Goal: Task Accomplishment & Management: Complete application form

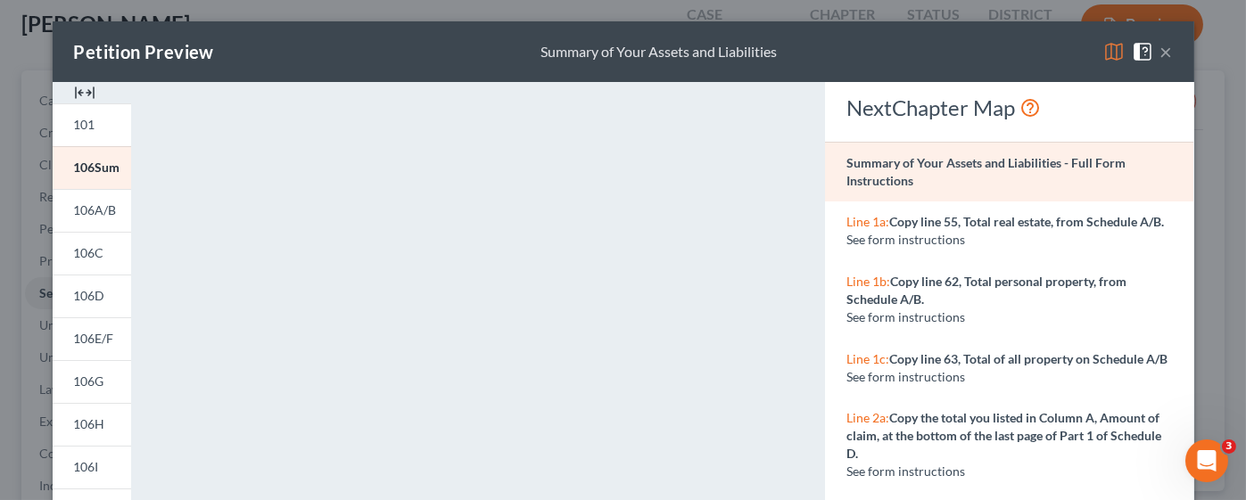
click at [1160, 45] on button "×" at bounding box center [1166, 51] width 12 height 21
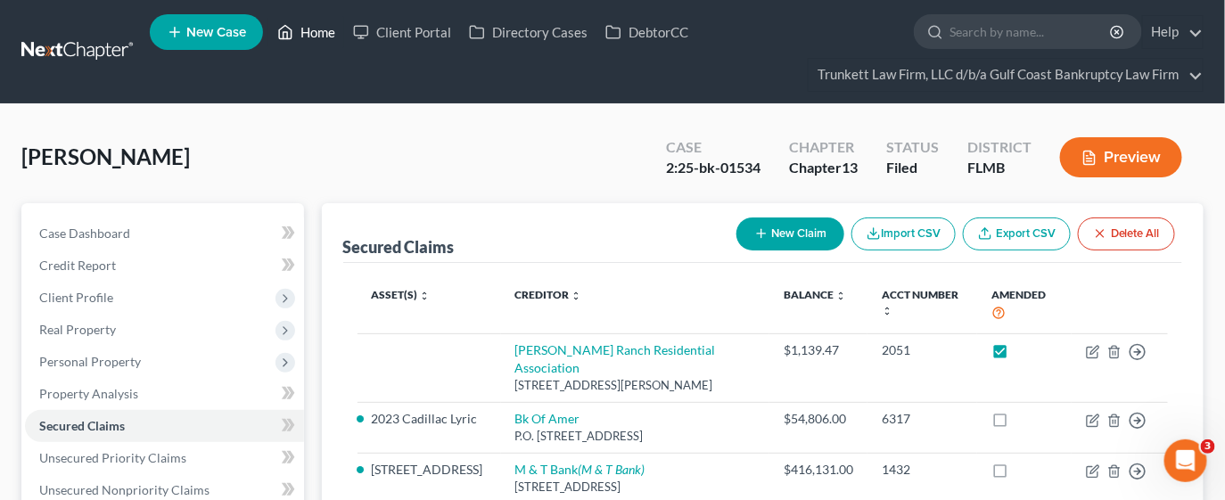
click at [333, 36] on link "Home" at bounding box center [306, 32] width 76 height 32
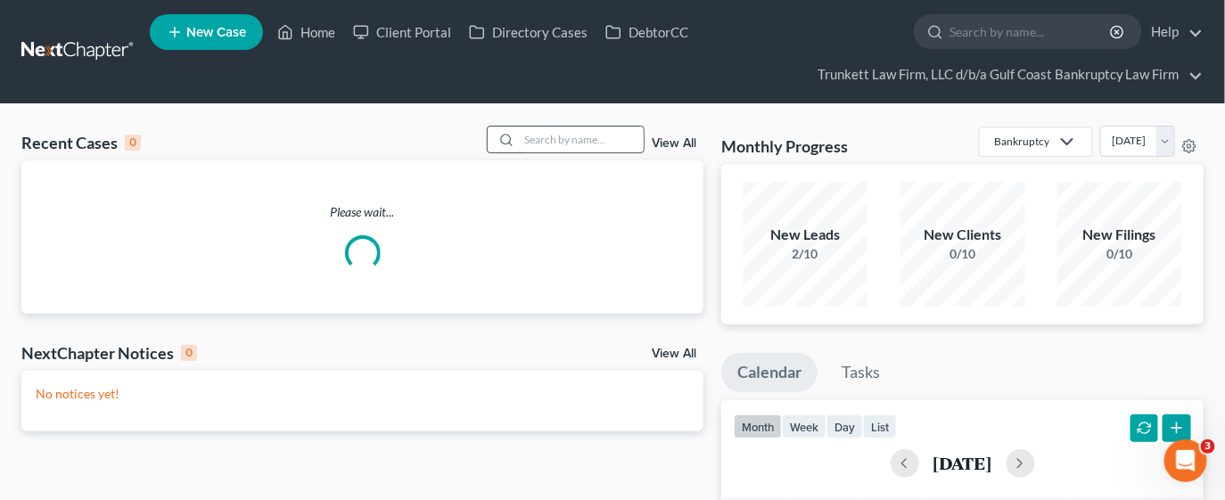
click at [558, 143] on input "search" at bounding box center [581, 140] width 125 height 26
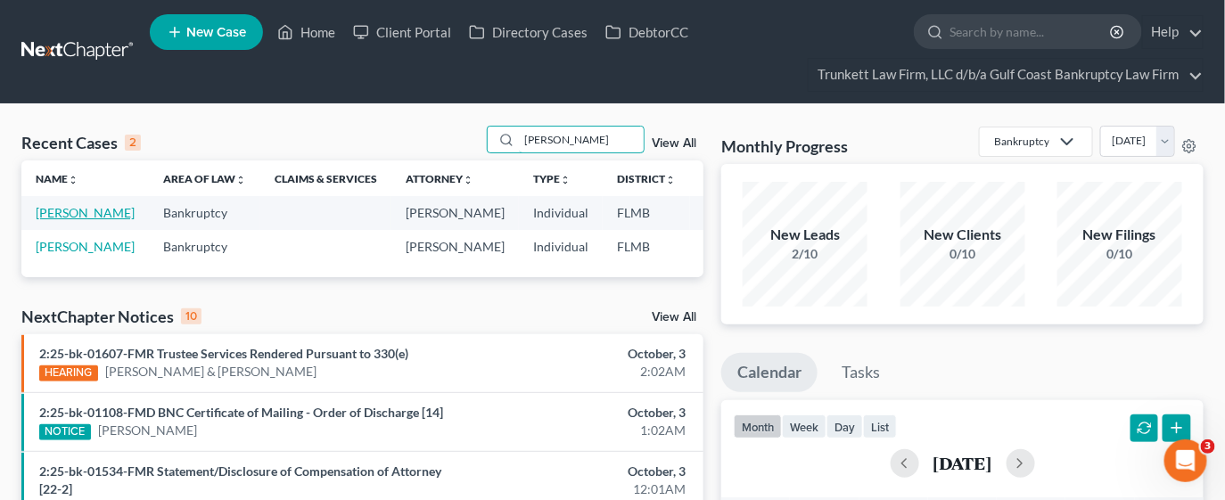
type input "skinner"
click at [57, 220] on link "[PERSON_NAME]" at bounding box center [85, 212] width 99 height 15
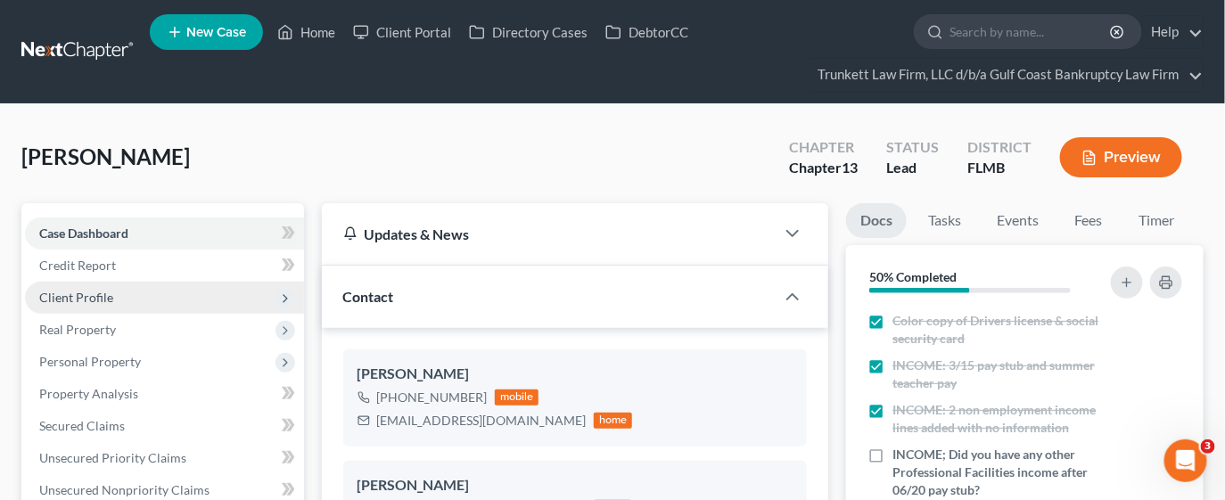
click at [111, 286] on span "Client Profile" at bounding box center [164, 298] width 279 height 32
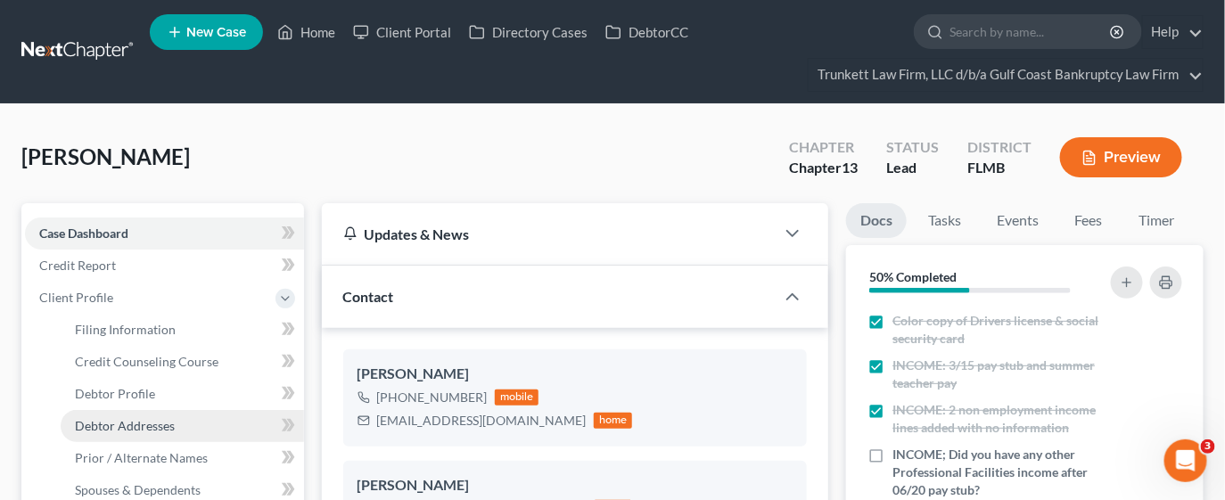
click at [136, 425] on span "Debtor Addresses" at bounding box center [125, 425] width 100 height 15
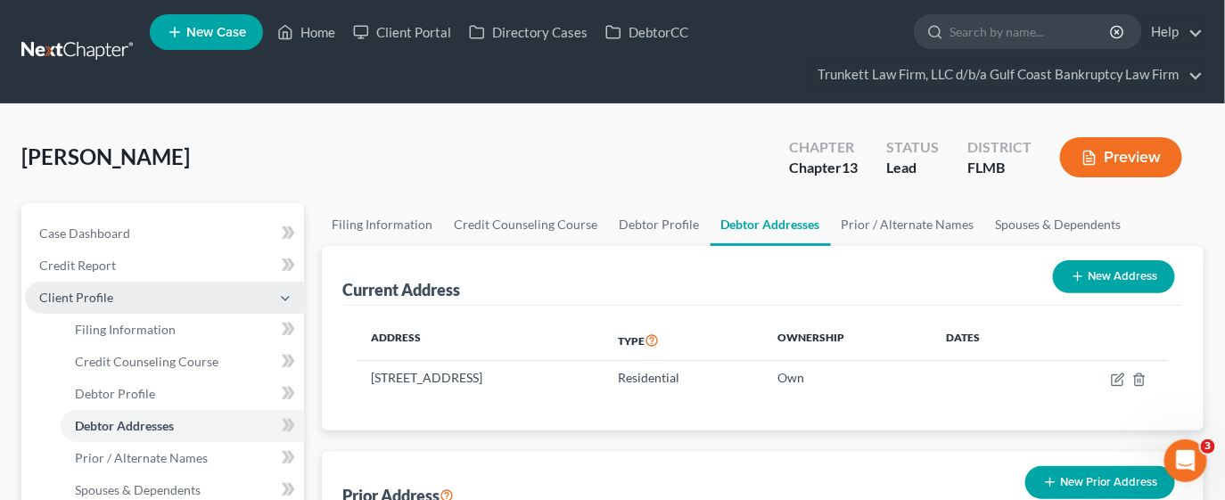
click at [61, 300] on span "Client Profile" at bounding box center [76, 297] width 74 height 15
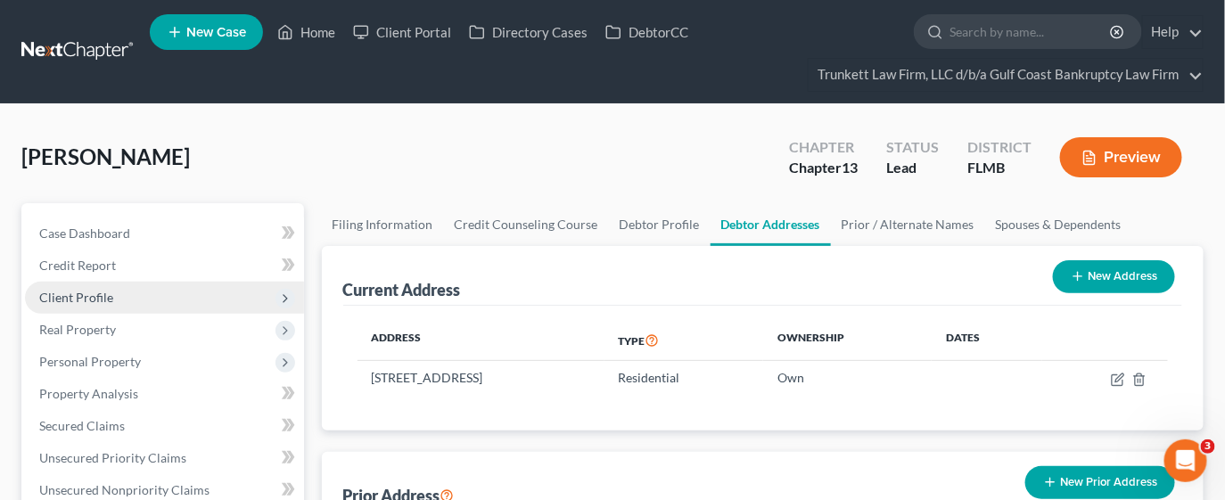
drag, startPoint x: 90, startPoint y: 292, endPoint x: 102, endPoint y: 295, distance: 12.1
click at [90, 292] on span "Client Profile" at bounding box center [76, 297] width 74 height 15
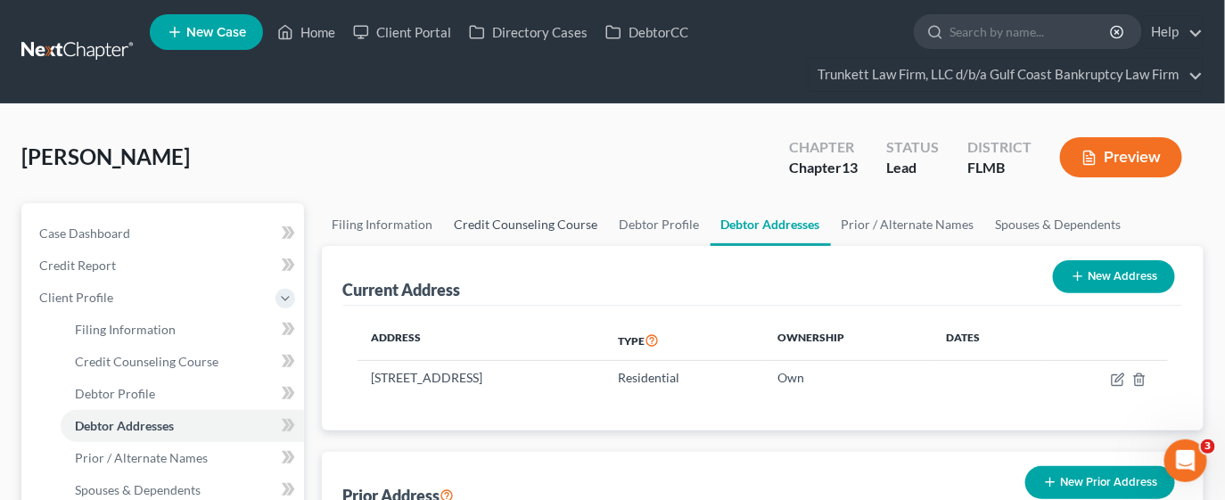
click at [507, 224] on link "Credit Counseling Course" at bounding box center [526, 224] width 165 height 43
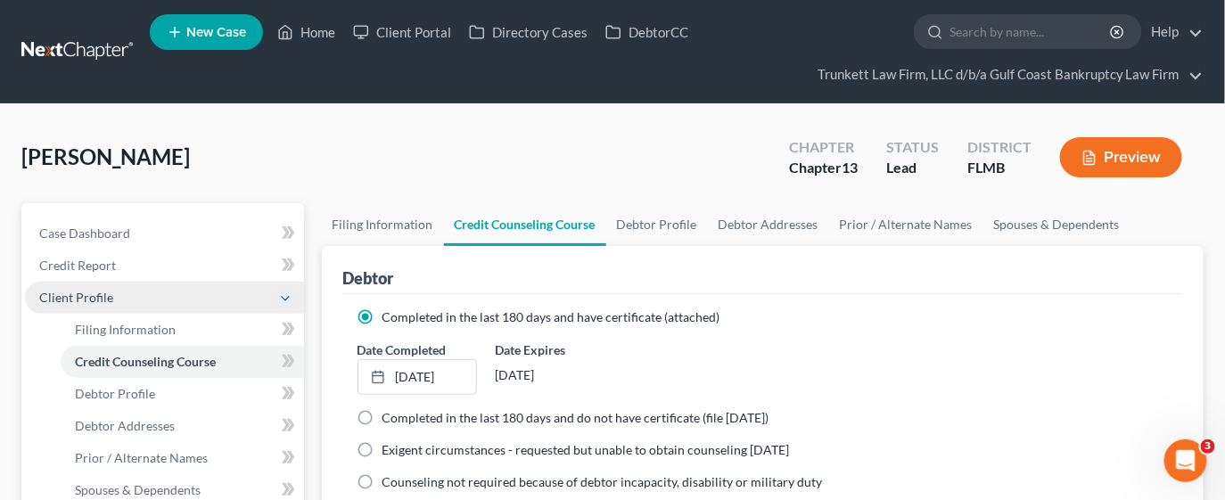
click at [86, 295] on span "Client Profile" at bounding box center [76, 297] width 74 height 15
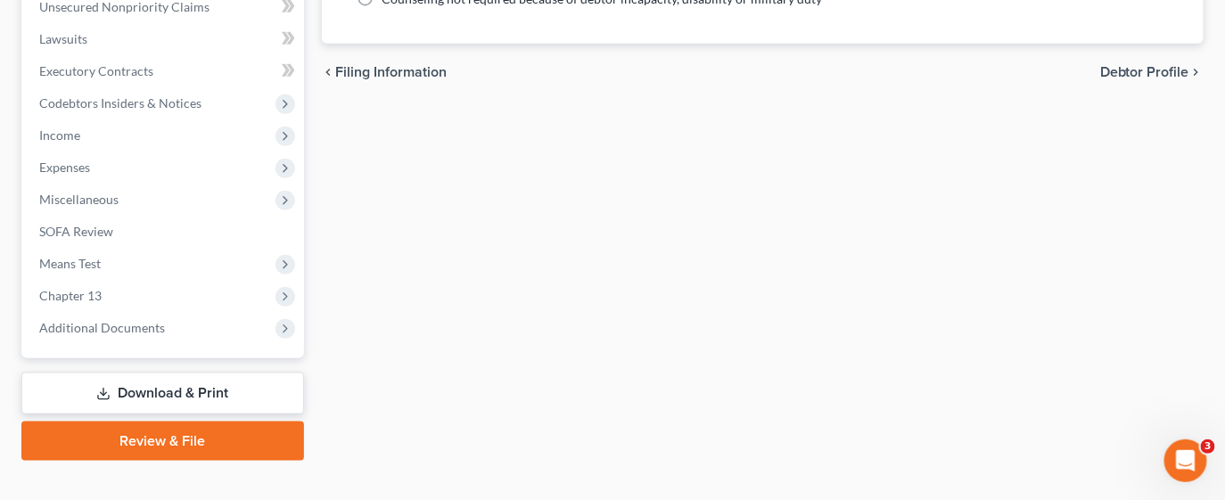
scroll to position [509, 0]
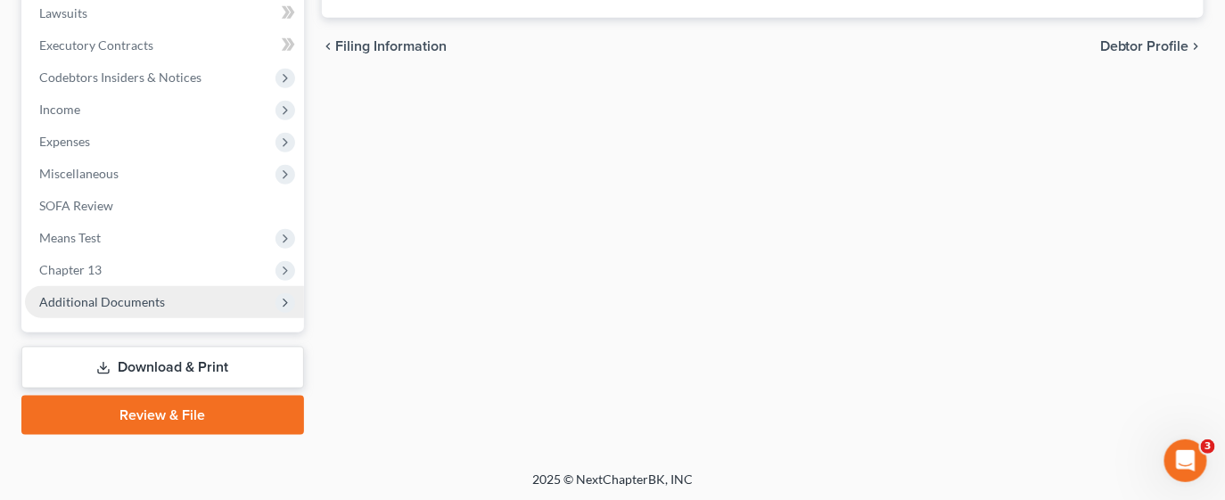
click at [111, 294] on span "Additional Documents" at bounding box center [102, 301] width 126 height 15
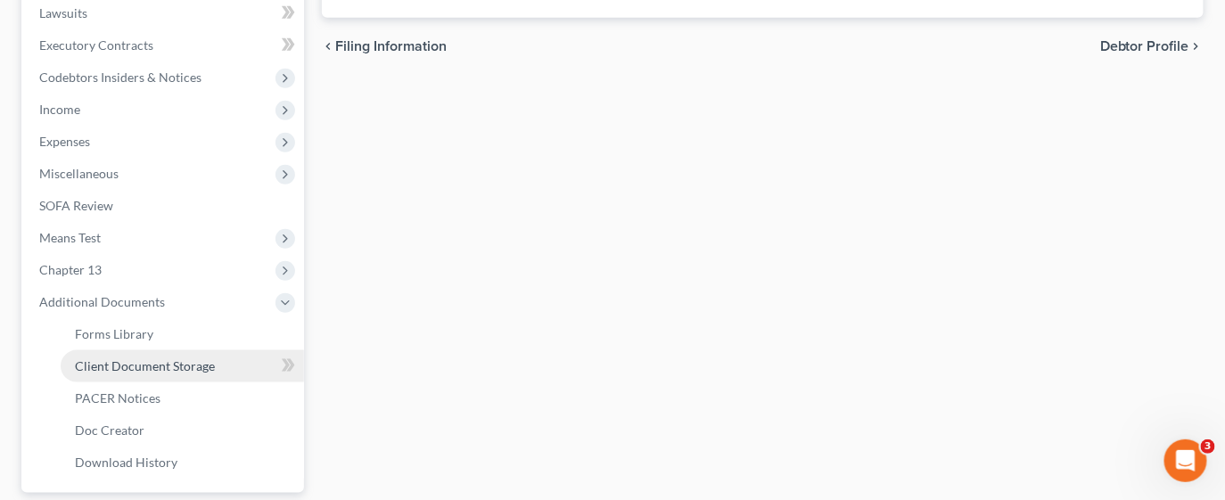
click at [120, 368] on span "Client Document Storage" at bounding box center [145, 365] width 140 height 15
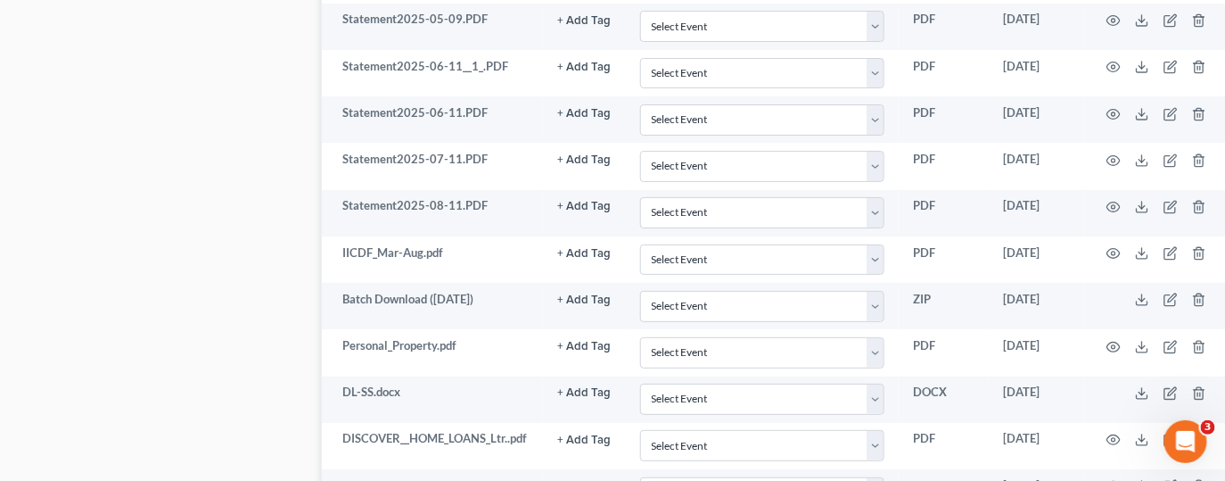
scroll to position [2412, 0]
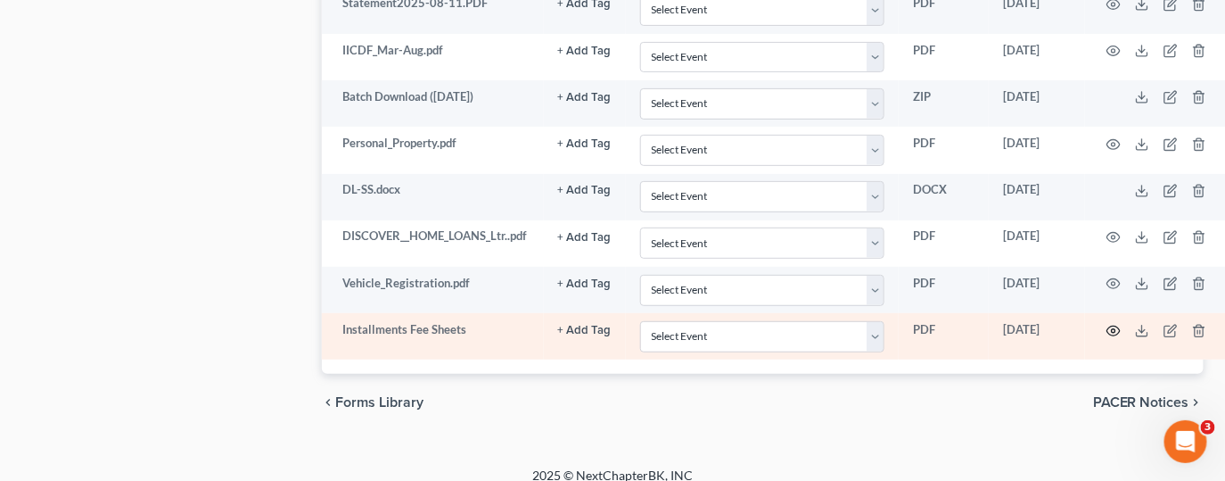
click at [1117, 324] on icon "button" at bounding box center [1113, 331] width 14 height 14
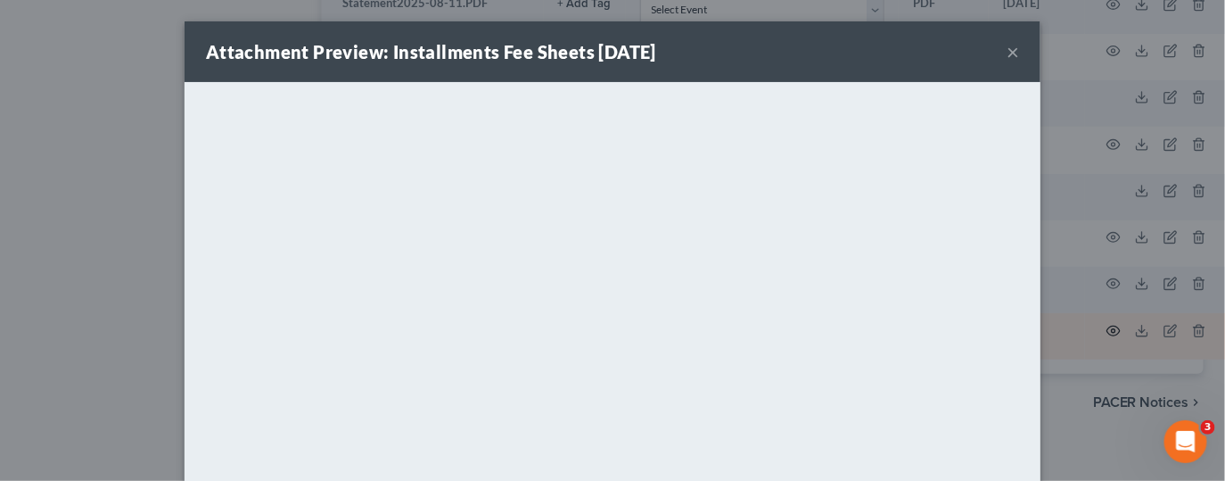
scroll to position [2391, 0]
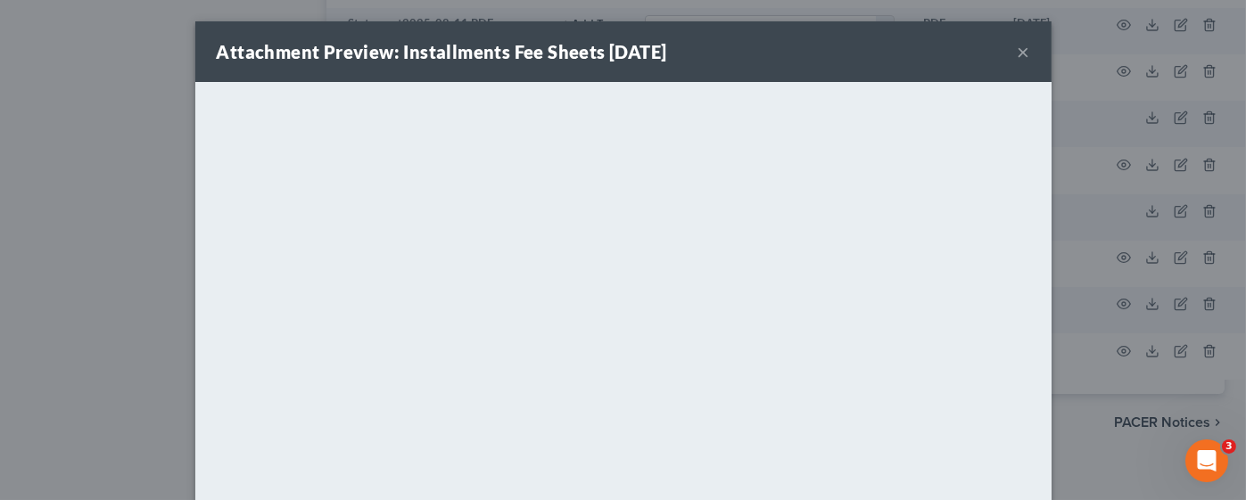
click at [1017, 48] on button "×" at bounding box center [1023, 51] width 12 height 21
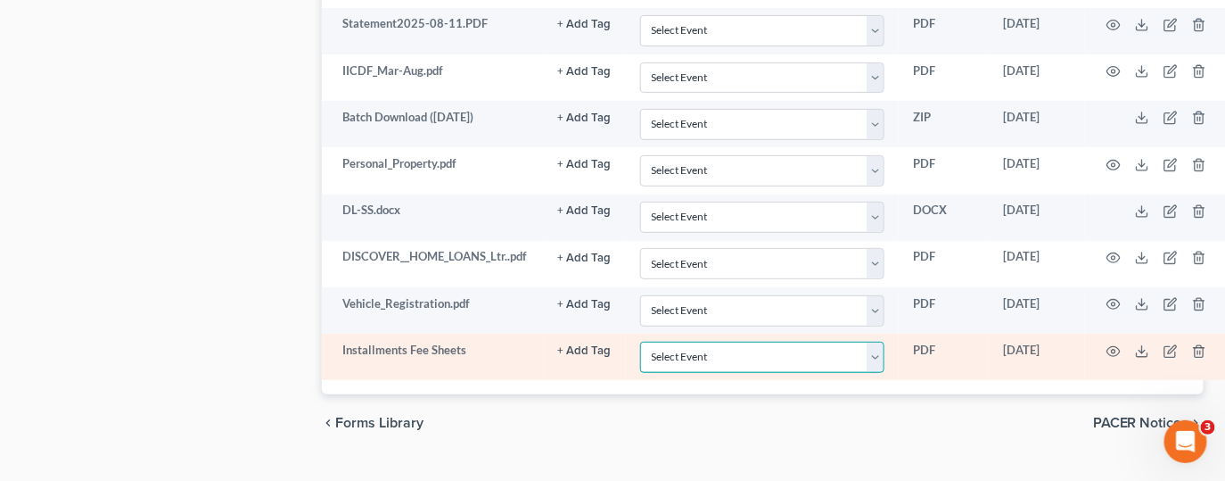
click at [874, 341] on select "Select Event 20 Largest Unsecured Creditors Amended Chapter 13 Plan Amended Cre…" at bounding box center [762, 356] width 245 height 31
select select "4"
click at [640, 341] on select "Select Event 20 Largest Unsecured Creditors Amended Chapter 13 Plan Amended Cre…" at bounding box center [762, 356] width 245 height 31
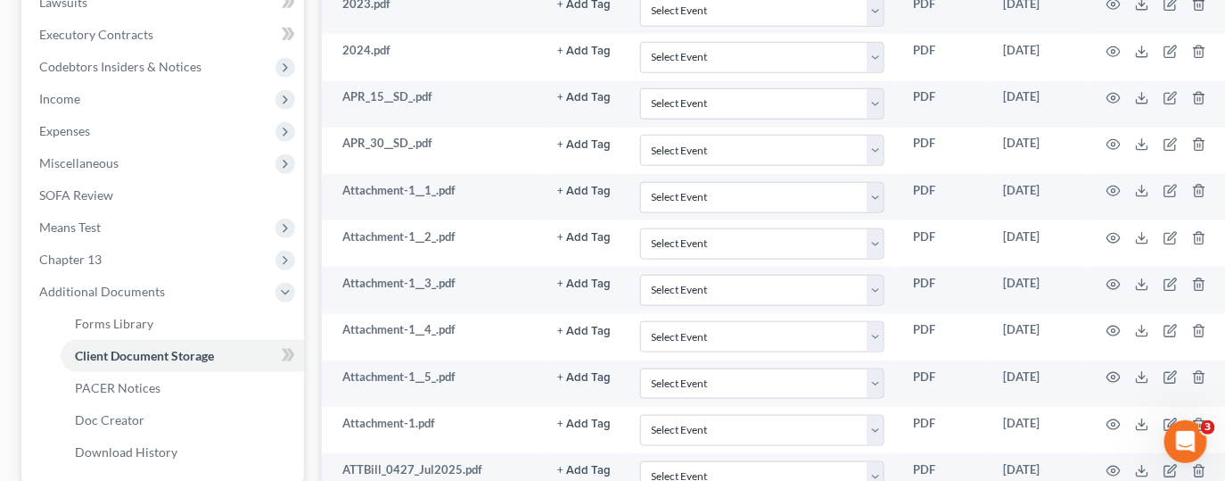
scroll to position [0, 0]
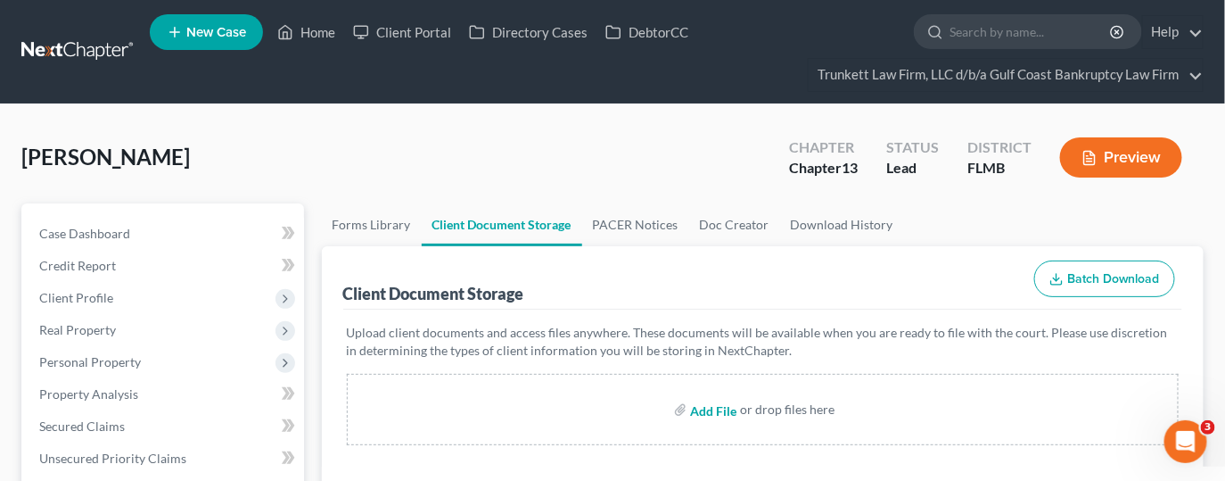
click at [717, 410] on input "file" at bounding box center [711, 409] width 43 height 32
type input "C:\fakepath\CCC.pdf"
select select "4"
click at [707, 407] on input "file" at bounding box center [711, 409] width 43 height 32
type input "C:\fakepath\PLAN.pdf"
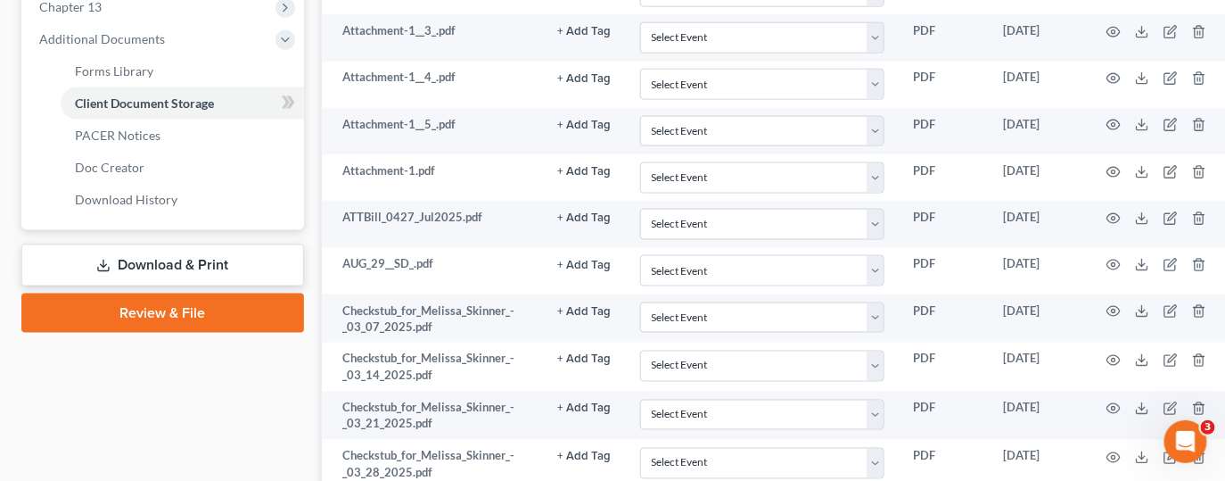
select select "4"
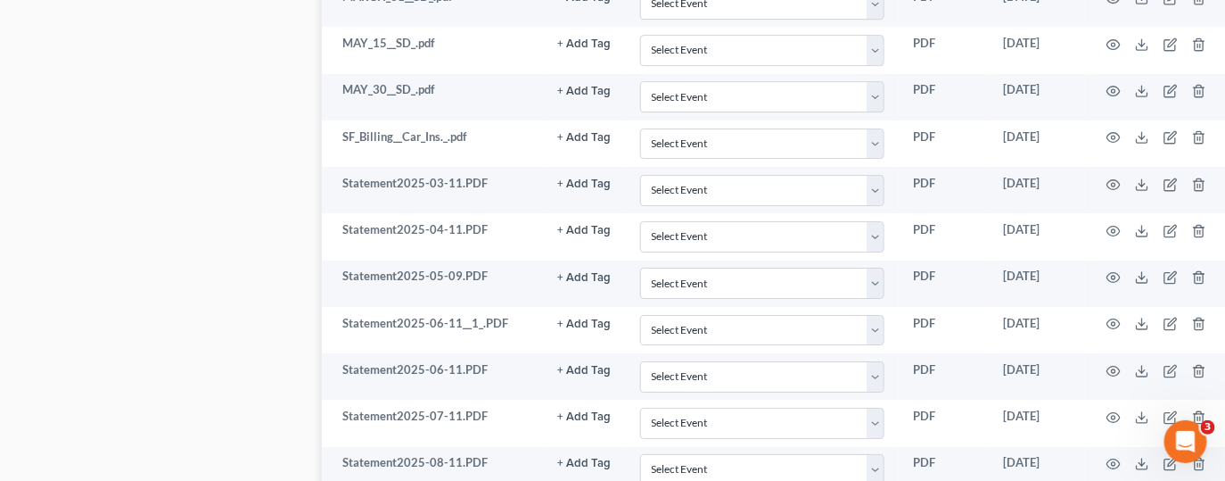
scroll to position [2504, 0]
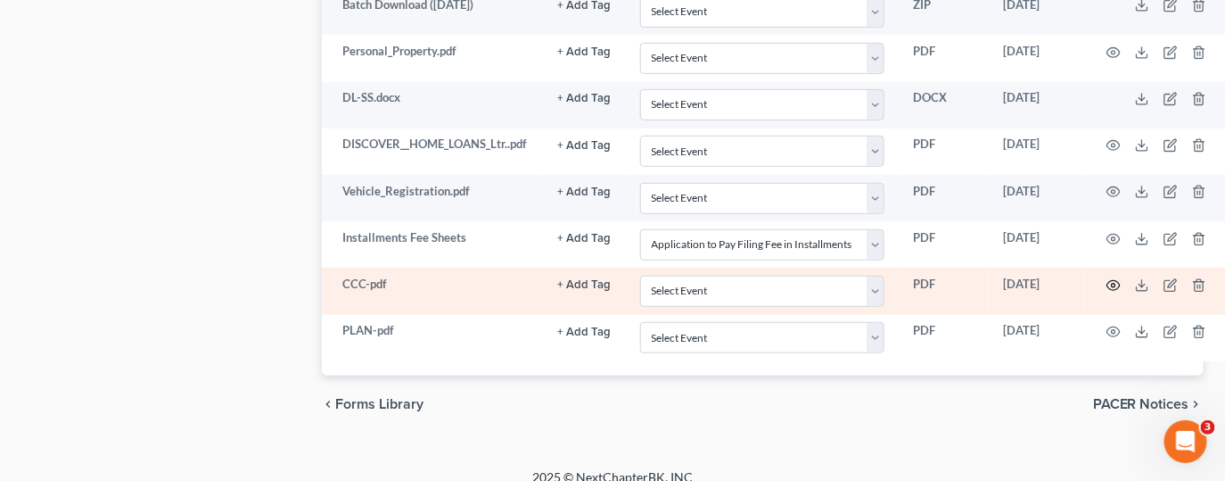
click at [1108, 281] on icon "button" at bounding box center [1113, 286] width 13 height 10
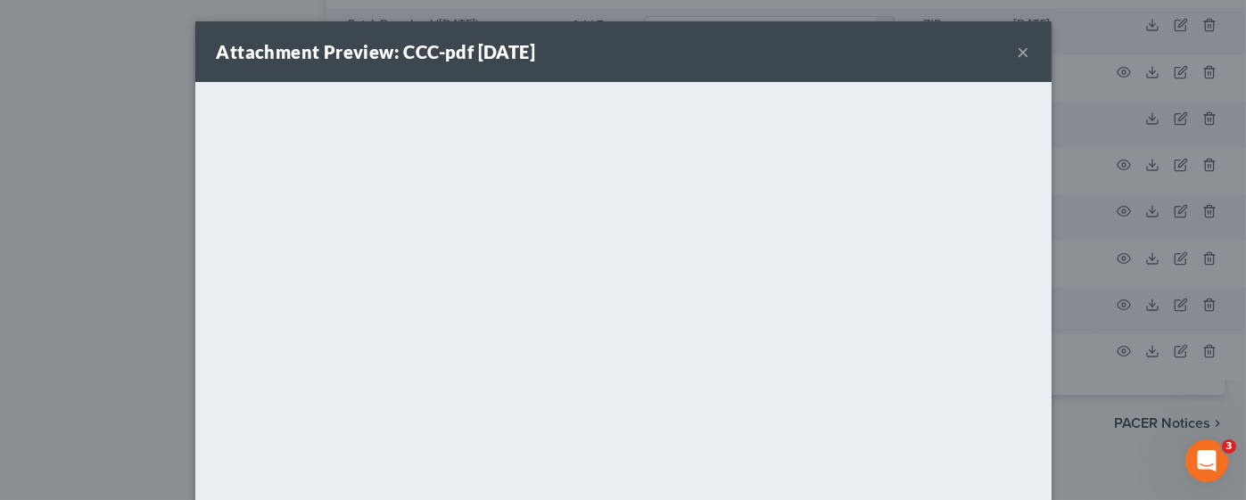
click at [1017, 51] on button "×" at bounding box center [1023, 51] width 12 height 21
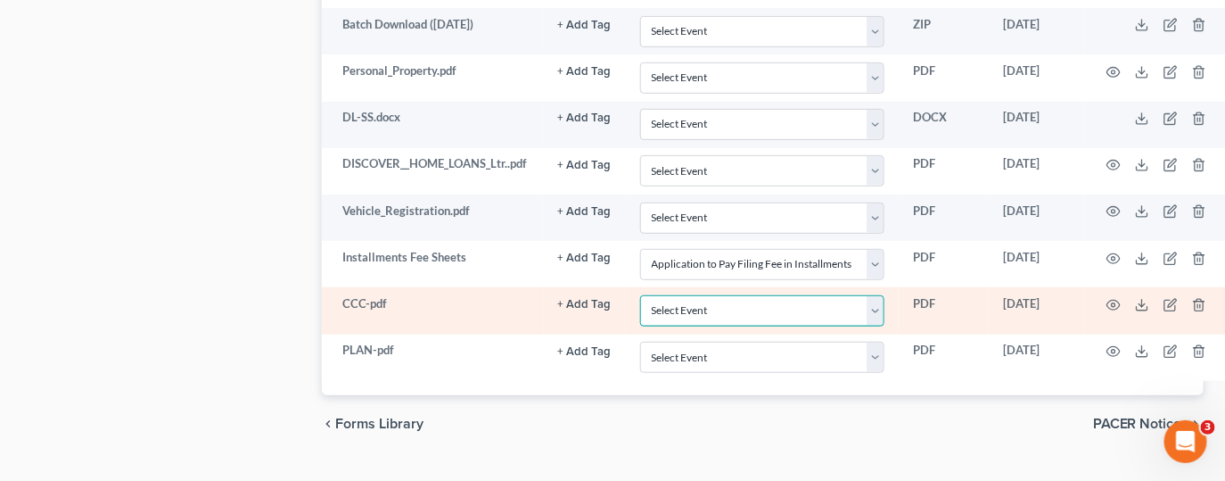
click at [879, 295] on select "Select Event 20 Largest Unsecured Creditors Amended Chapter 13 Plan Amended Cre…" at bounding box center [762, 310] width 245 height 31
select select "9"
click at [640, 295] on select "Select Event 20 Largest Unsecured Creditors Amended Chapter 13 Plan Amended Cre…" at bounding box center [762, 310] width 245 height 31
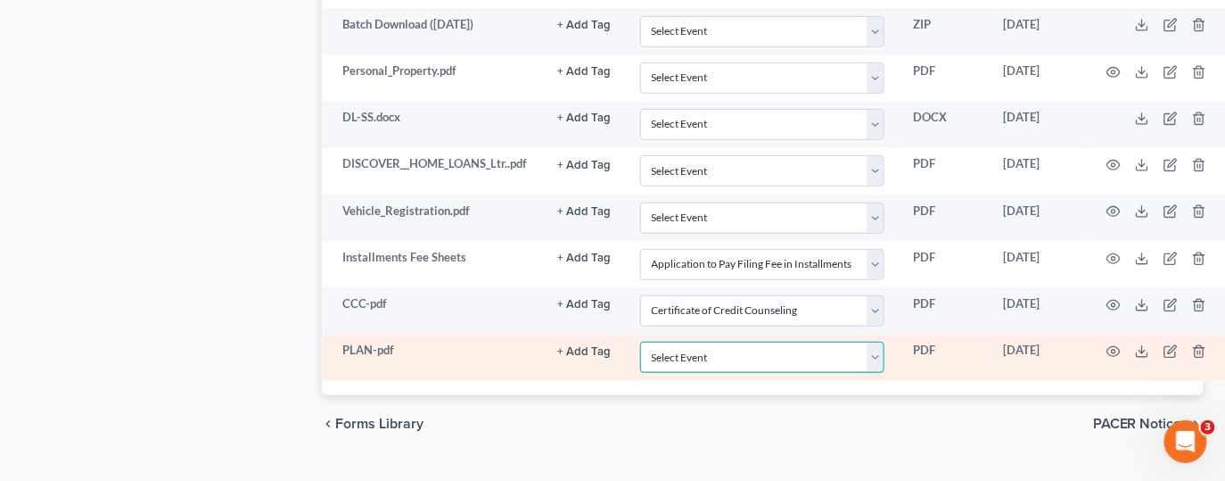
click at [876, 345] on select "Select Event 20 Largest Unsecured Creditors Amended Chapter 13 Plan Amended Cre…" at bounding box center [762, 356] width 245 height 31
select select "12"
click at [640, 341] on select "Select Event 20 Largest Unsecured Creditors Amended Chapter 13 Plan Amended Cre…" at bounding box center [762, 356] width 245 height 31
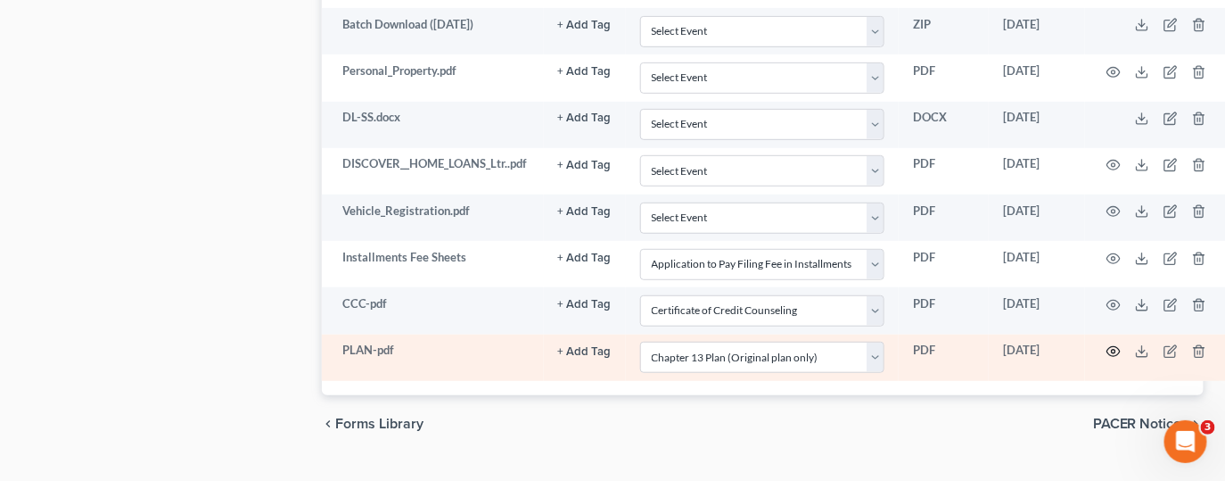
click at [1115, 344] on icon "button" at bounding box center [1113, 351] width 14 height 14
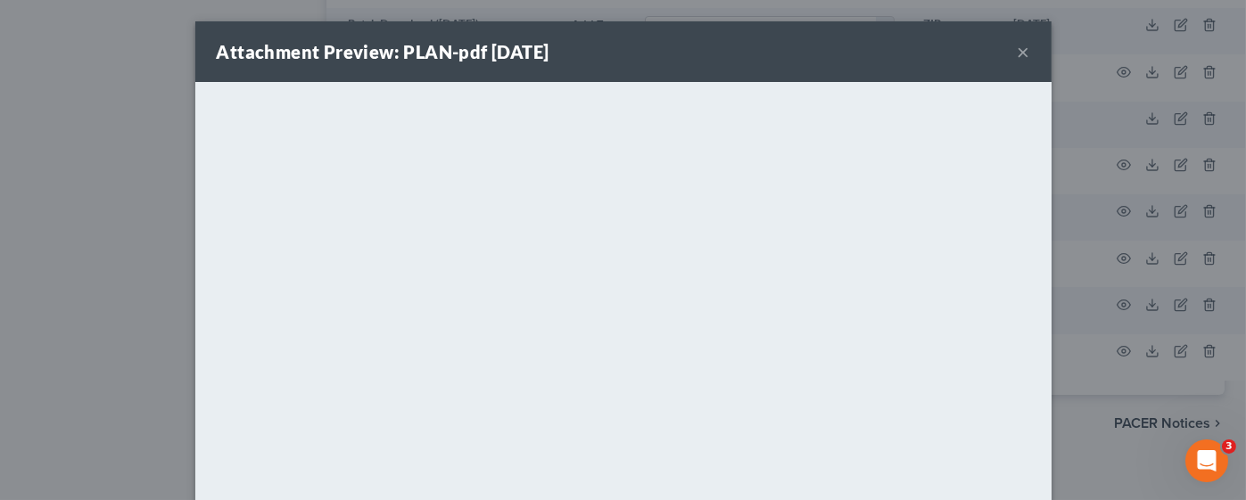
click at [1017, 45] on button "×" at bounding box center [1023, 51] width 12 height 21
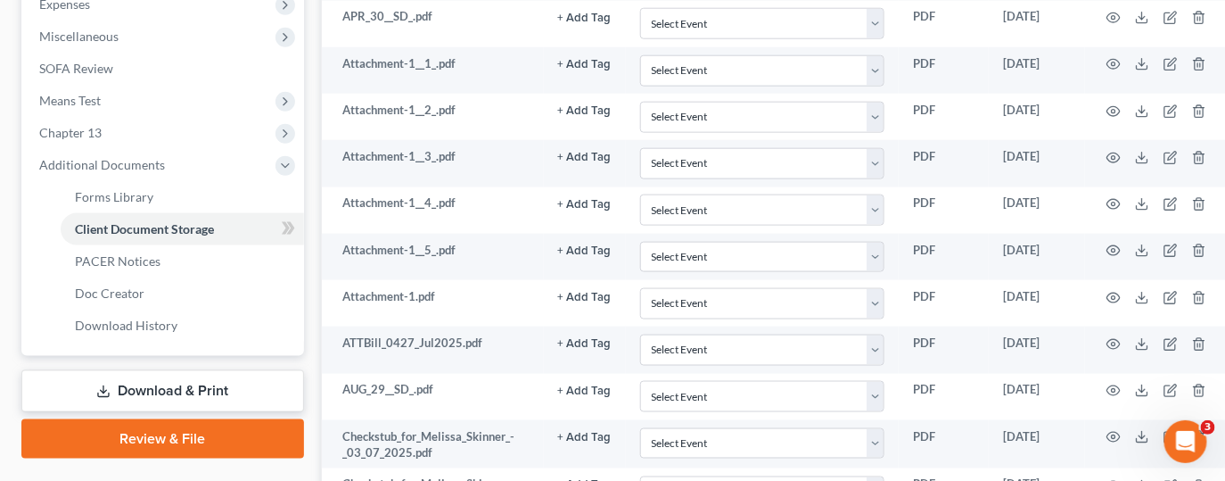
scroll to position [745, 0]
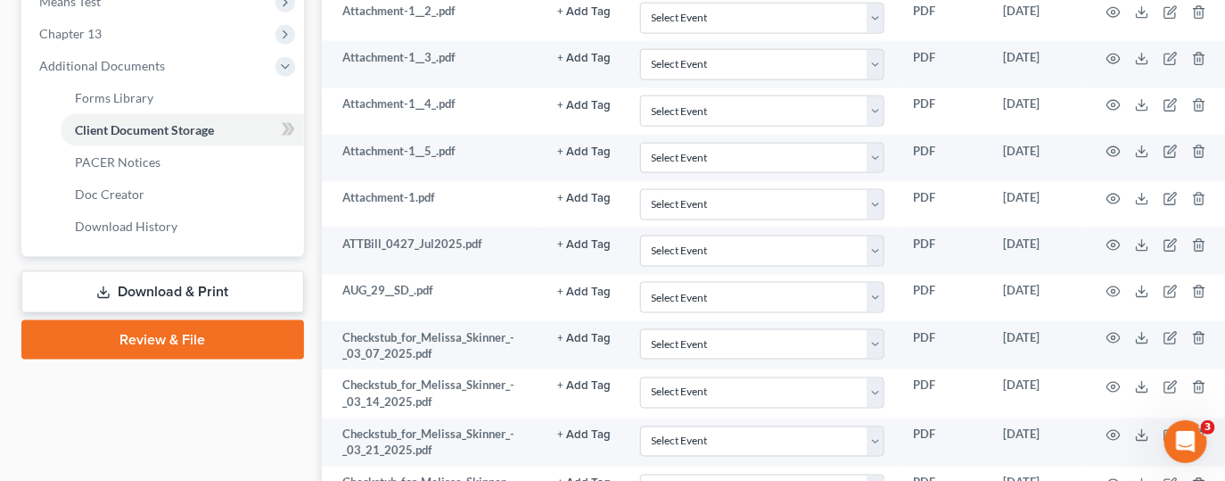
click at [167, 291] on link "Download & Print" at bounding box center [162, 292] width 283 height 42
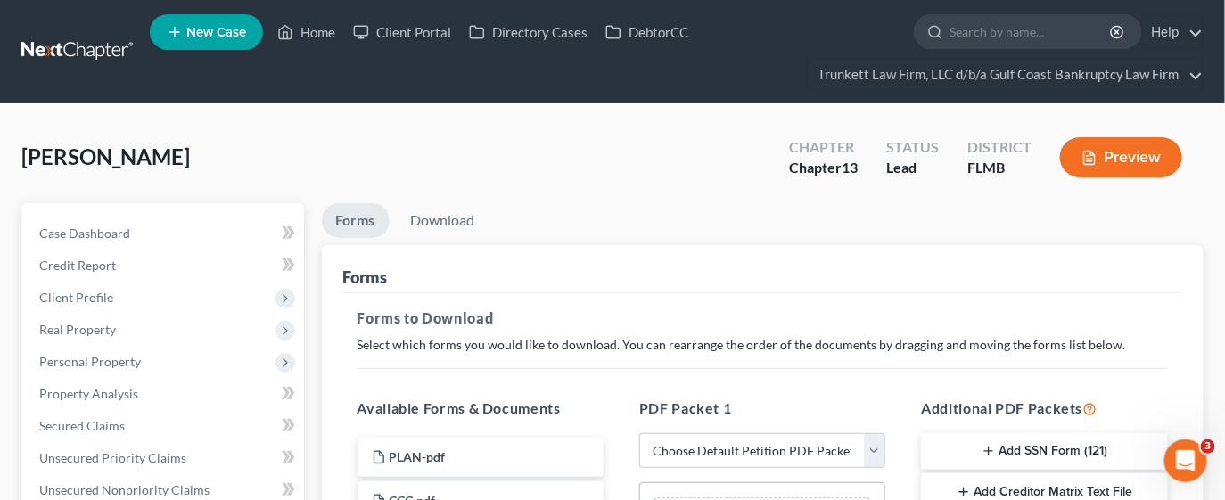
click at [1030, 448] on button "Add SSN Form (121)" at bounding box center [1044, 451] width 246 height 37
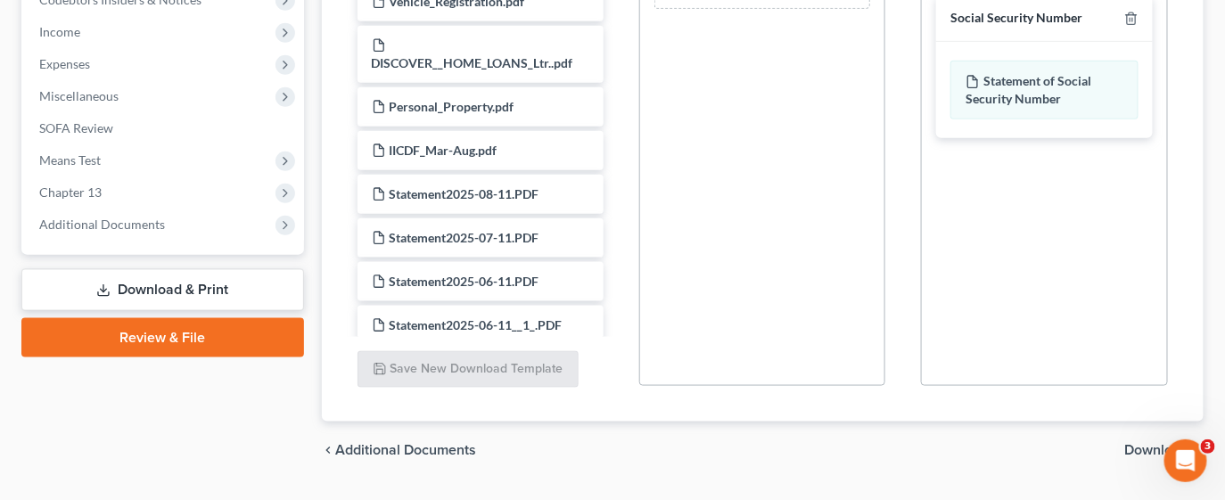
scroll to position [630, 0]
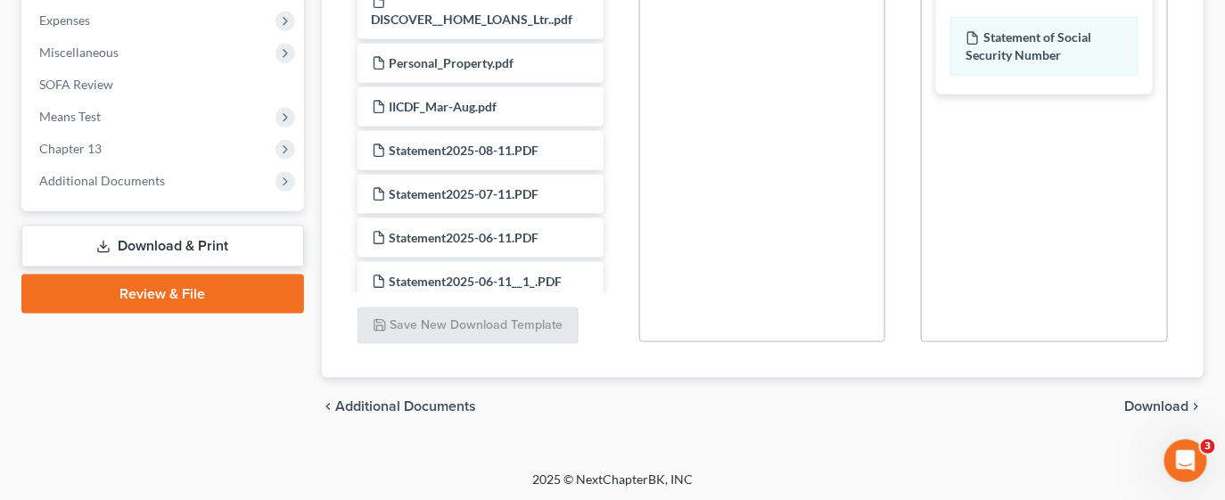
click at [1167, 405] on span "Download" at bounding box center [1157, 406] width 64 height 14
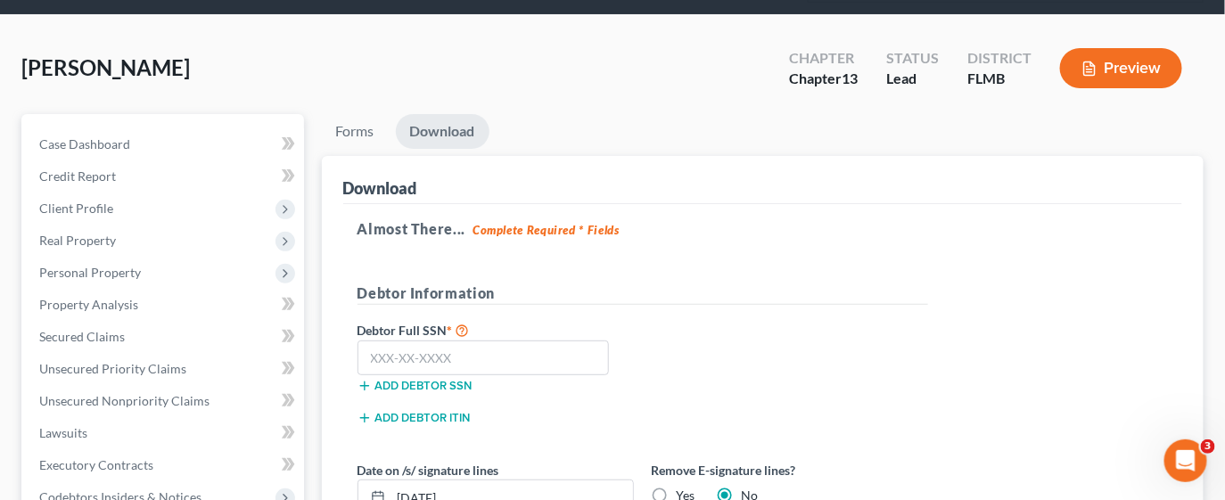
scroll to position [133, 0]
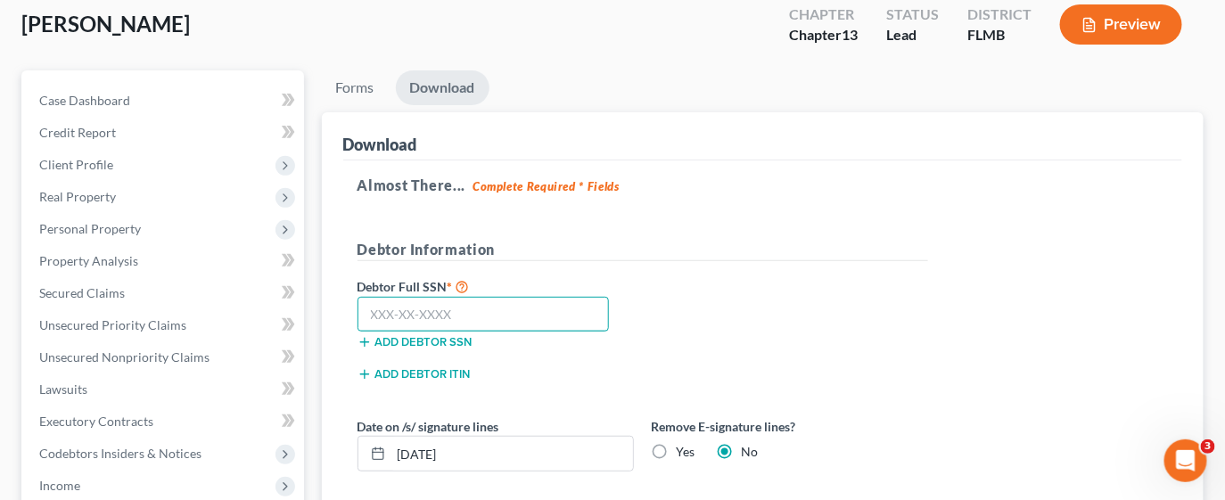
click at [476, 317] on input "text" at bounding box center [484, 315] width 252 height 36
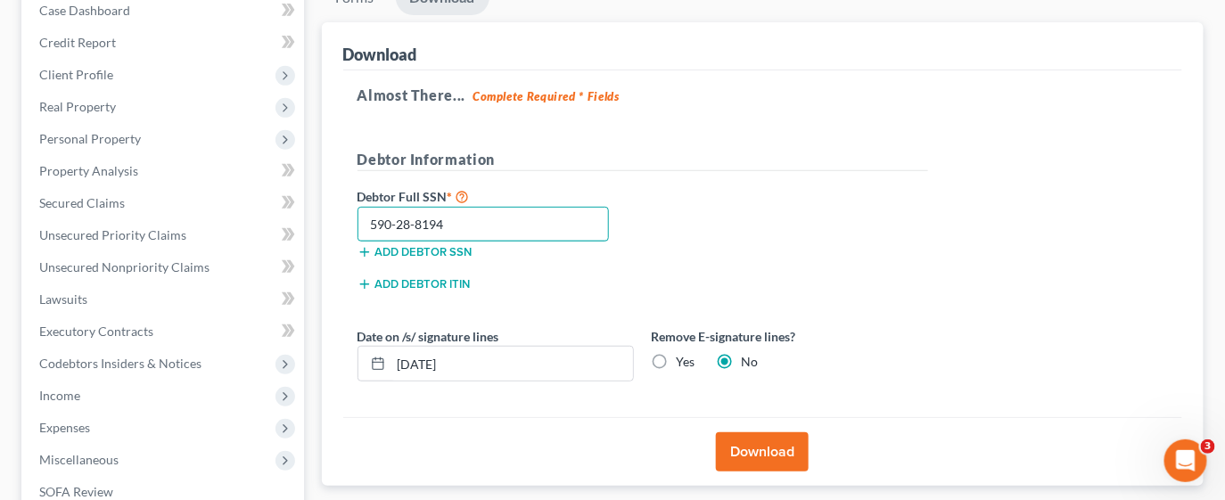
scroll to position [267, 0]
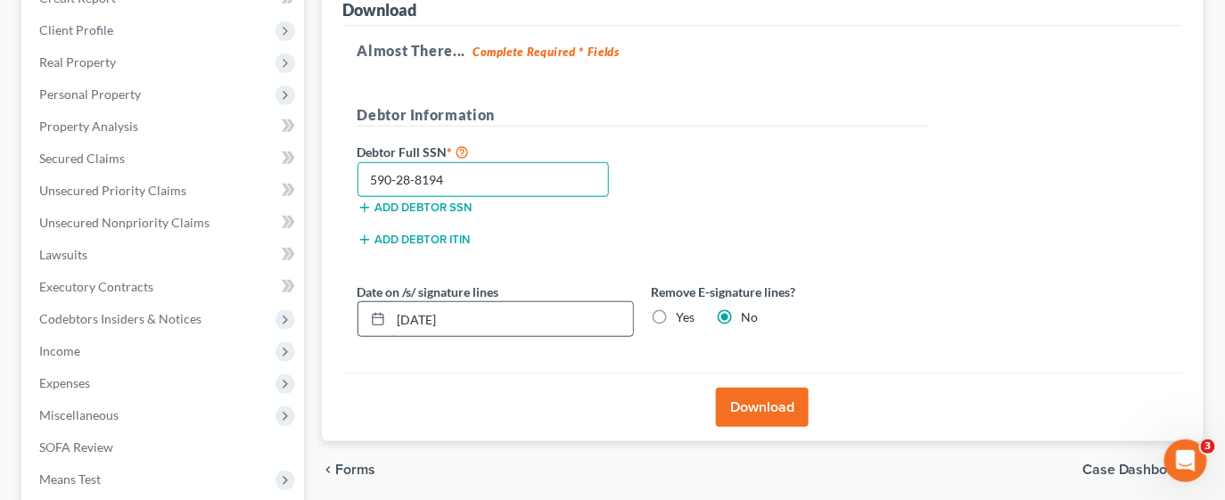
type input "590-28-8194"
click at [482, 317] on input "[DATE]" at bounding box center [512, 319] width 242 height 34
type input "[DATE]"
click at [757, 406] on button "Download" at bounding box center [762, 407] width 93 height 39
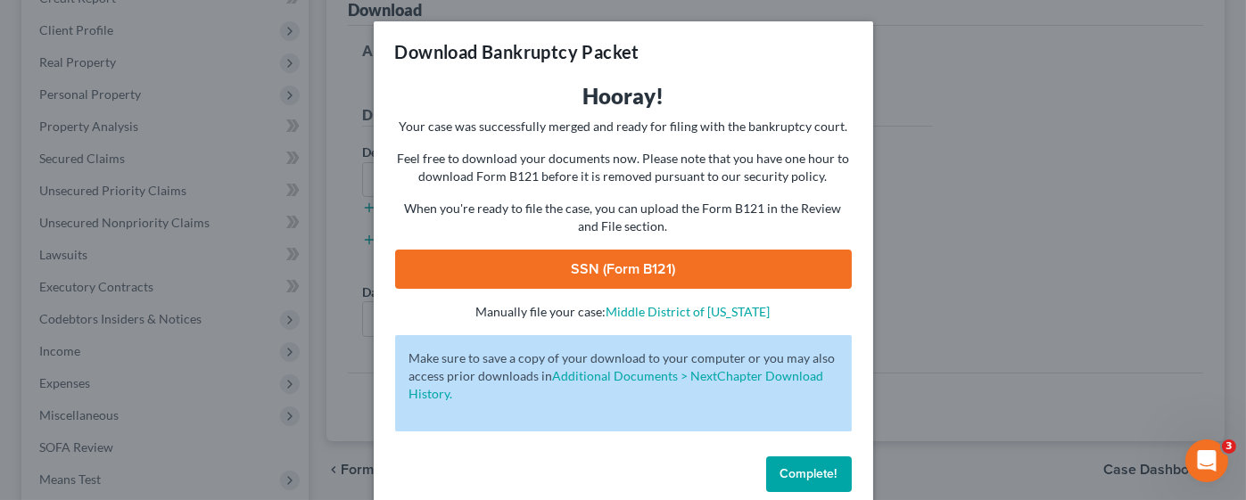
click at [598, 259] on link "SSN (Form B121)" at bounding box center [623, 269] width 457 height 39
click at [808, 467] on span "Complete!" at bounding box center [808, 473] width 57 height 15
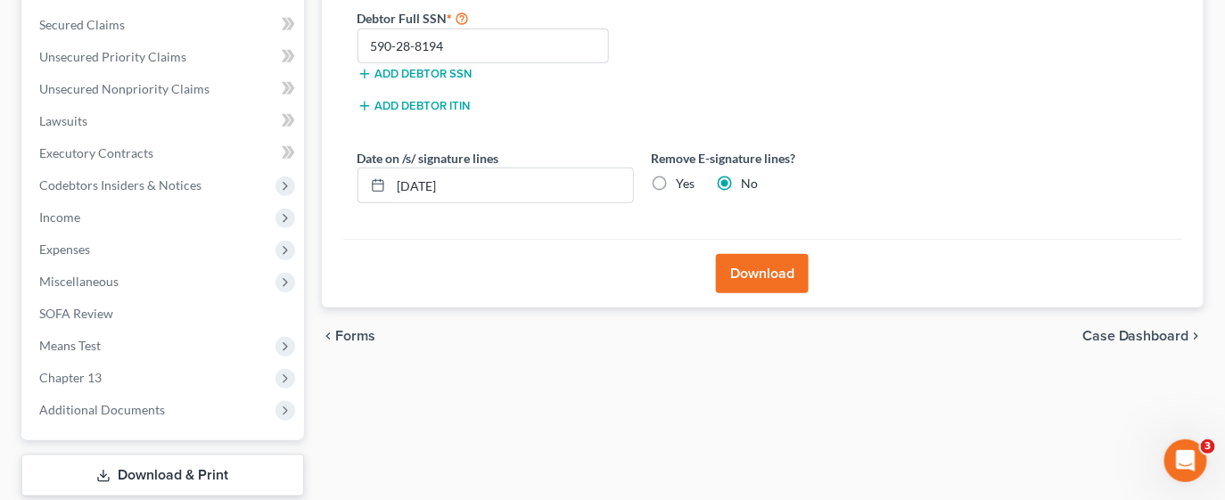
scroll to position [509, 0]
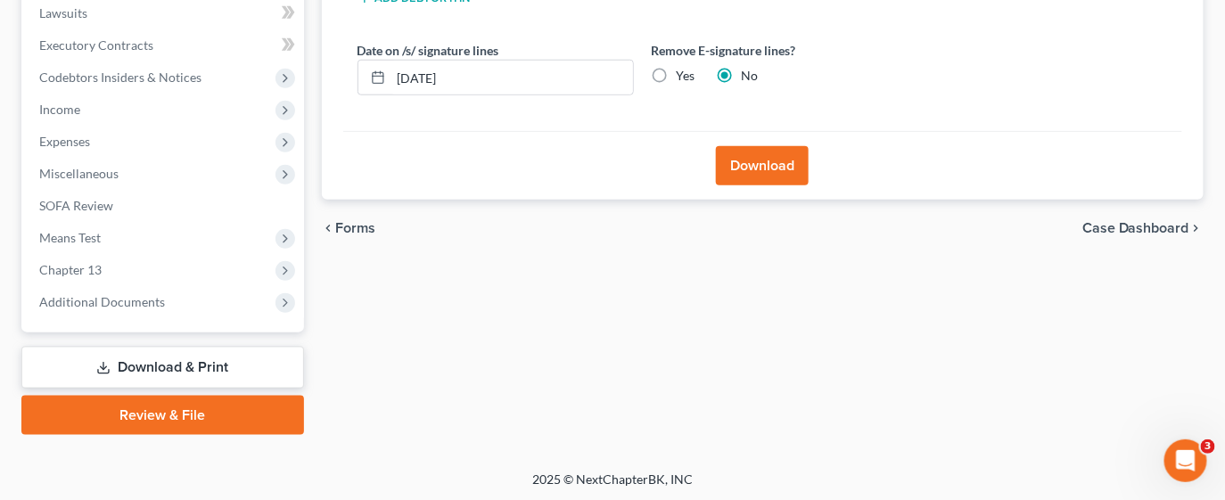
click at [147, 409] on link "Review & File" at bounding box center [162, 415] width 283 height 39
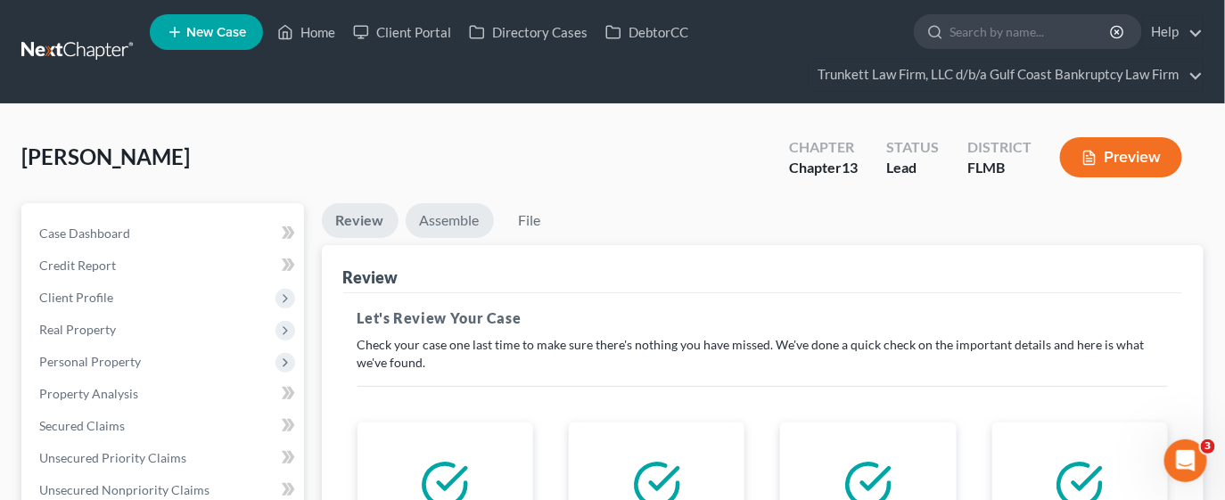
click at [440, 224] on link "Assemble" at bounding box center [450, 220] width 88 height 35
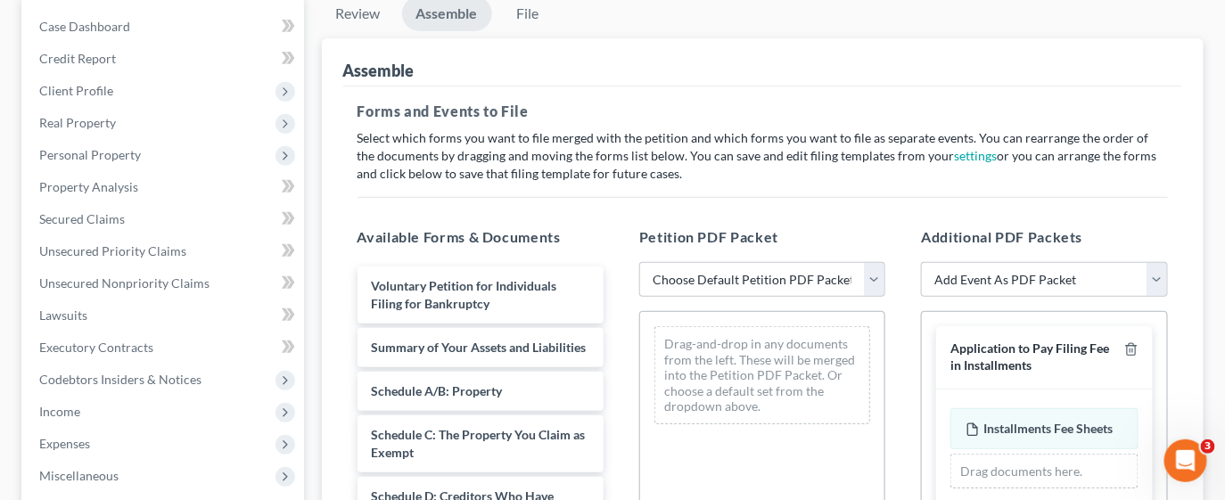
scroll to position [267, 0]
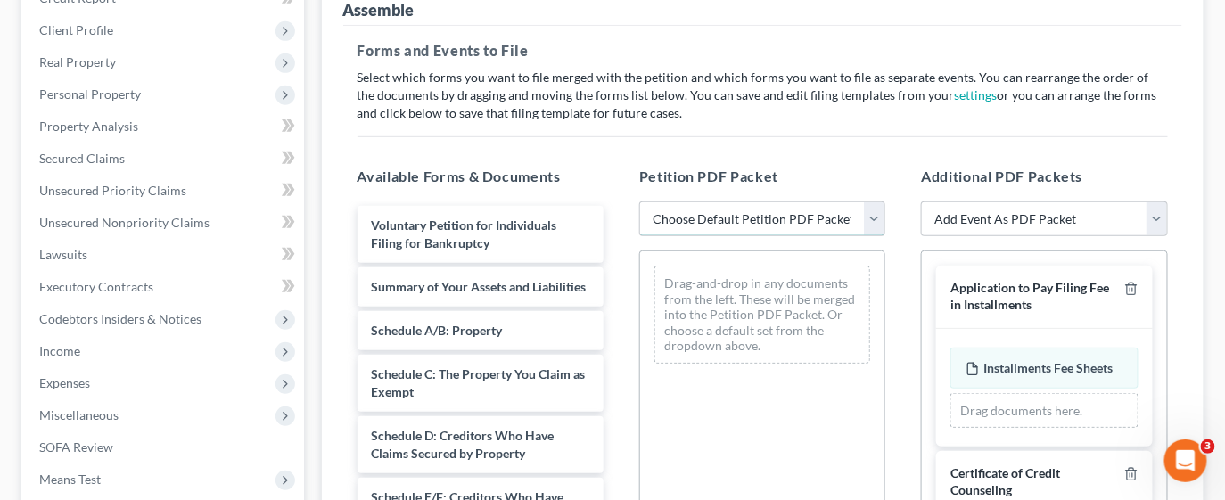
click at [877, 208] on select "Choose Default Petition PDF Packet Complete Bankruptcy Petition (all forms and …" at bounding box center [762, 220] width 246 height 36
select select "0"
click at [639, 202] on select "Choose Default Petition PDF Packet Complete Bankruptcy Petition (all forms and …" at bounding box center [762, 220] width 246 height 36
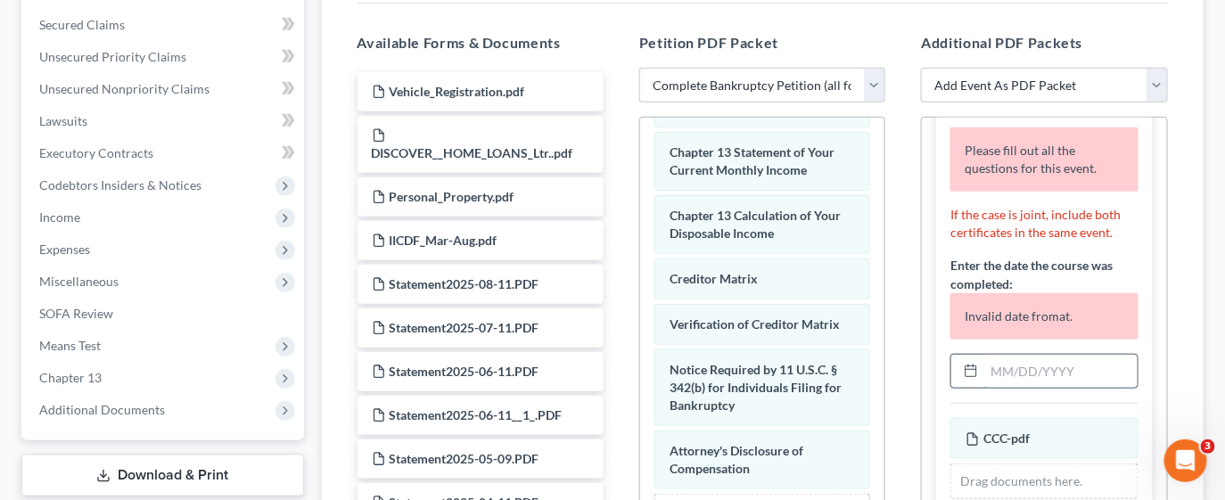
click at [1022, 389] on input "text" at bounding box center [1060, 372] width 152 height 34
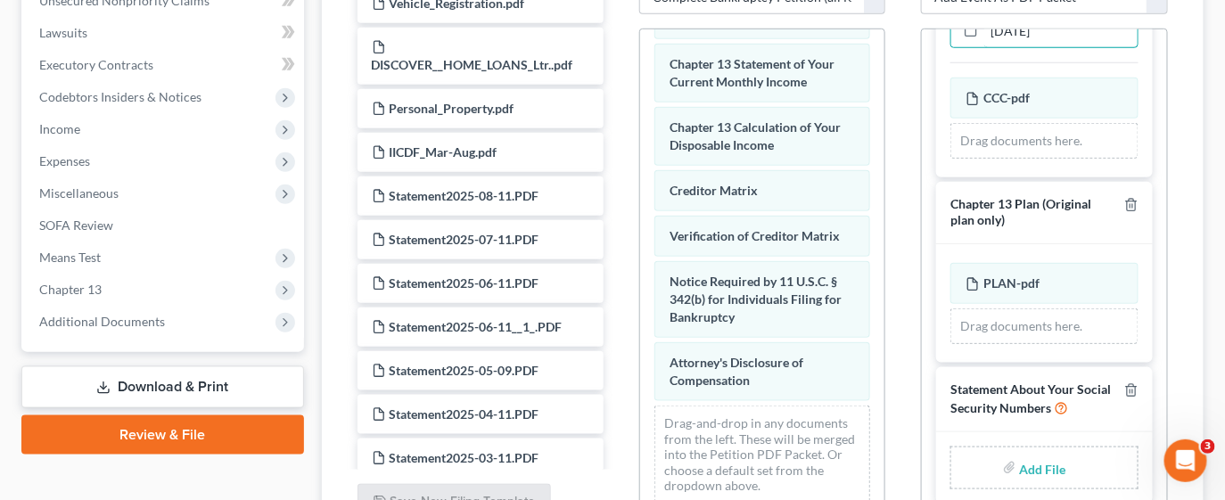
scroll to position [535, 0]
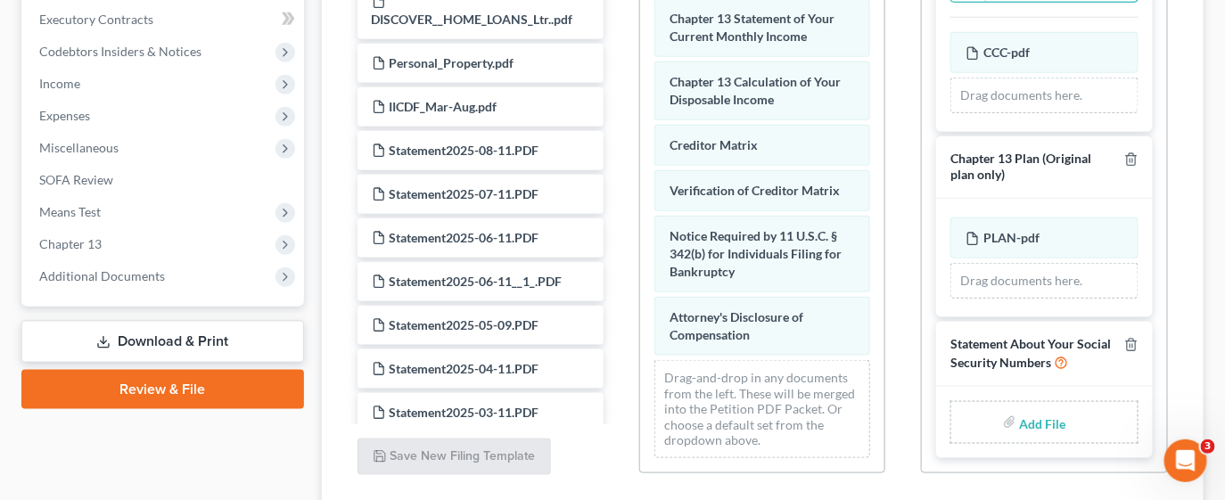
type input "09/16/2025"
click at [1020, 421] on input "file" at bounding box center [1041, 423] width 43 height 32
type input "C:\fakepath\STATEMENT OF SOCIAL SECURITY.pdf"
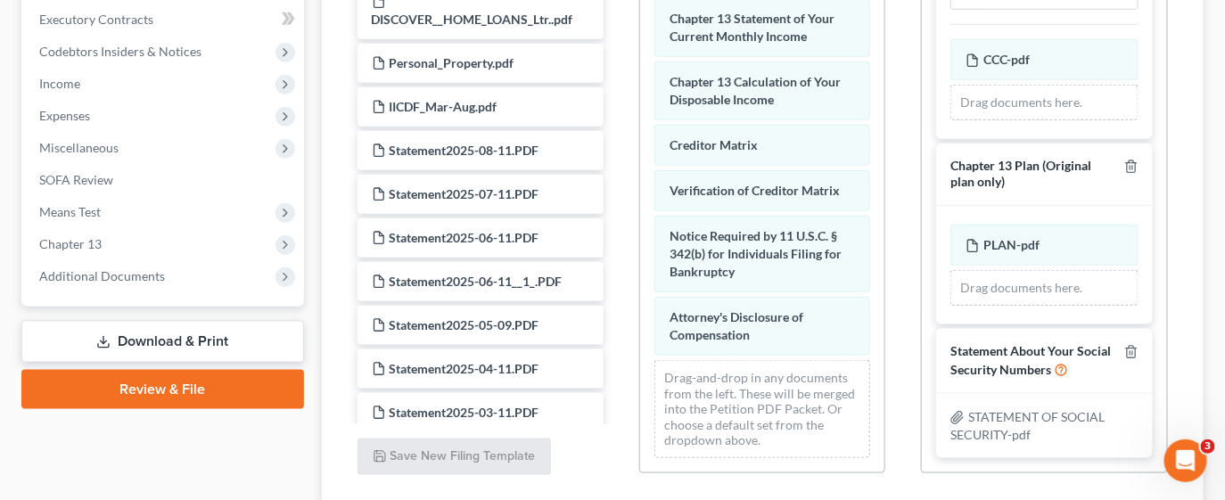
scroll to position [666, 0]
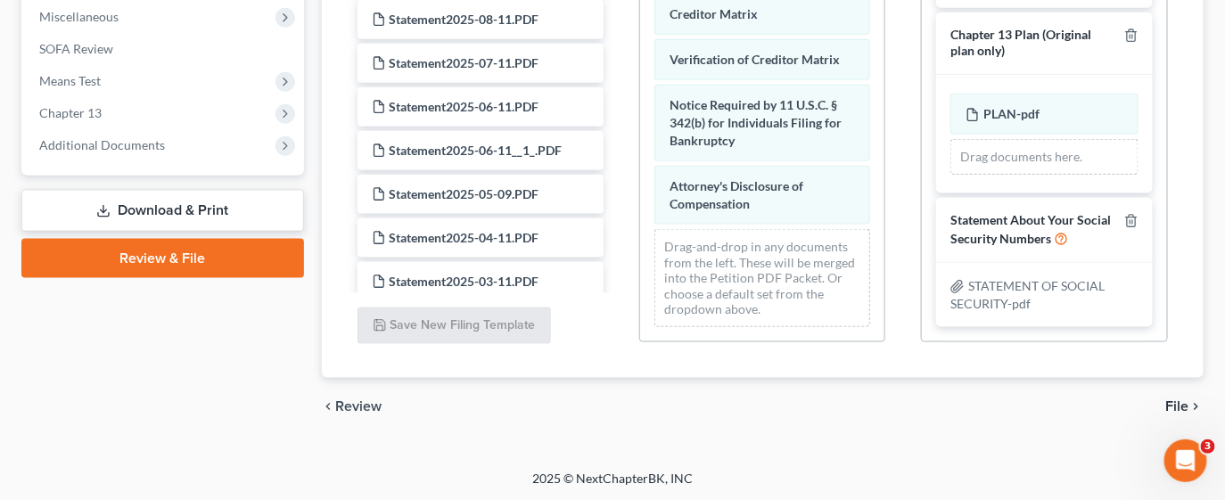
click at [1173, 403] on span "File" at bounding box center [1177, 406] width 23 height 14
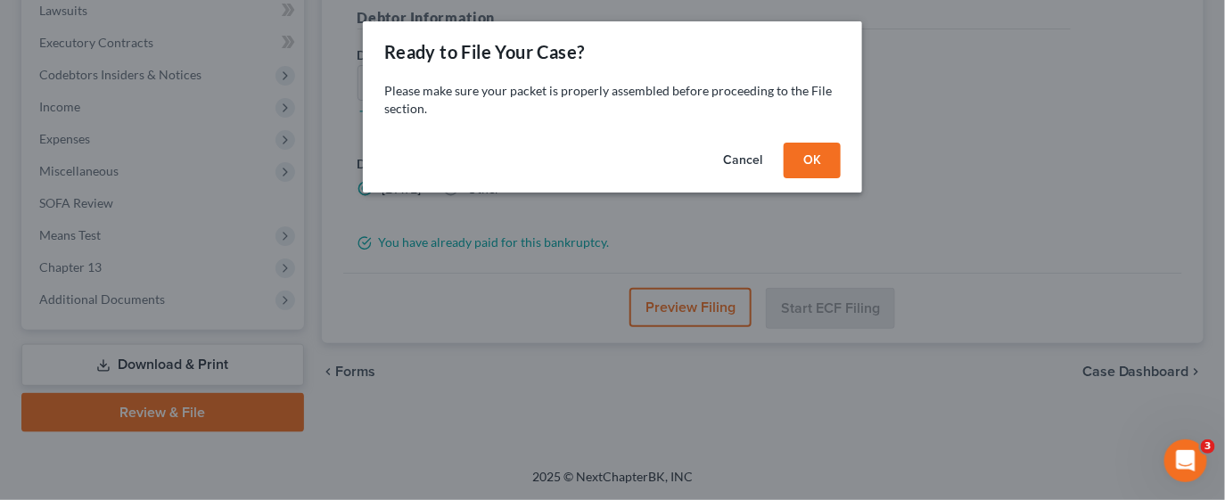
scroll to position [509, 0]
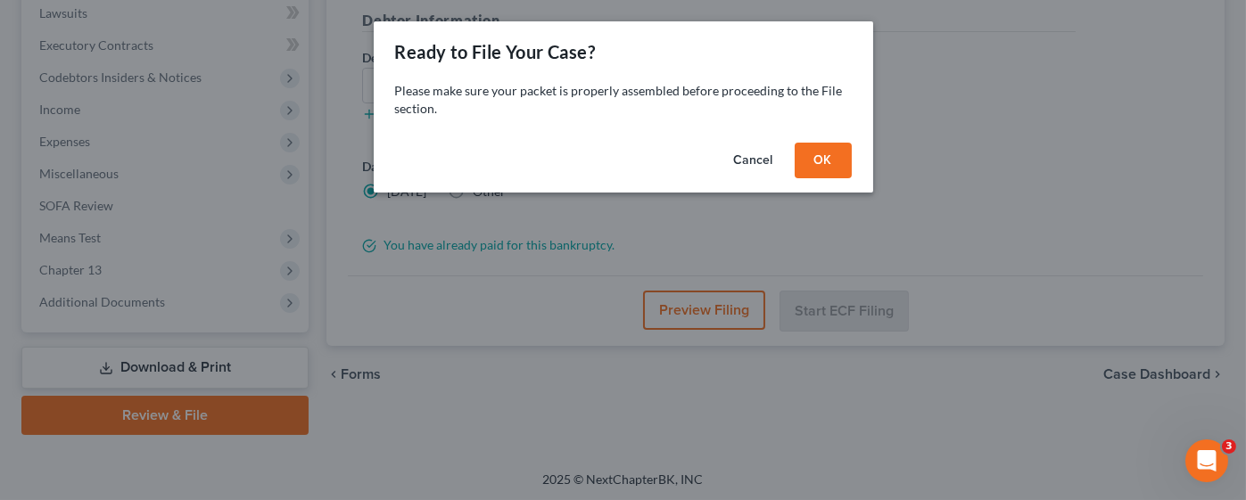
click at [813, 160] on button "OK" at bounding box center [822, 161] width 57 height 36
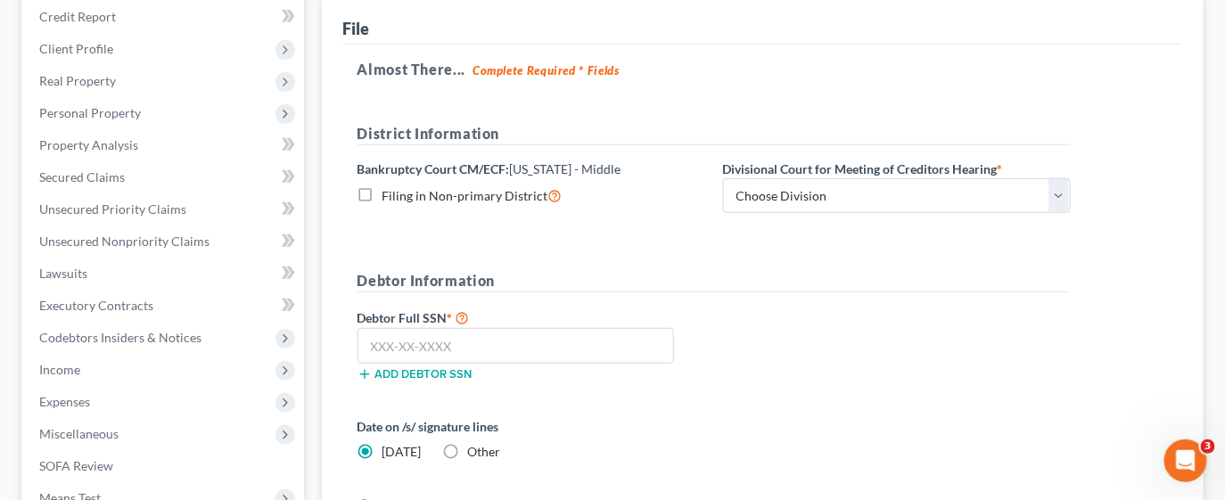
scroll to position [243, 0]
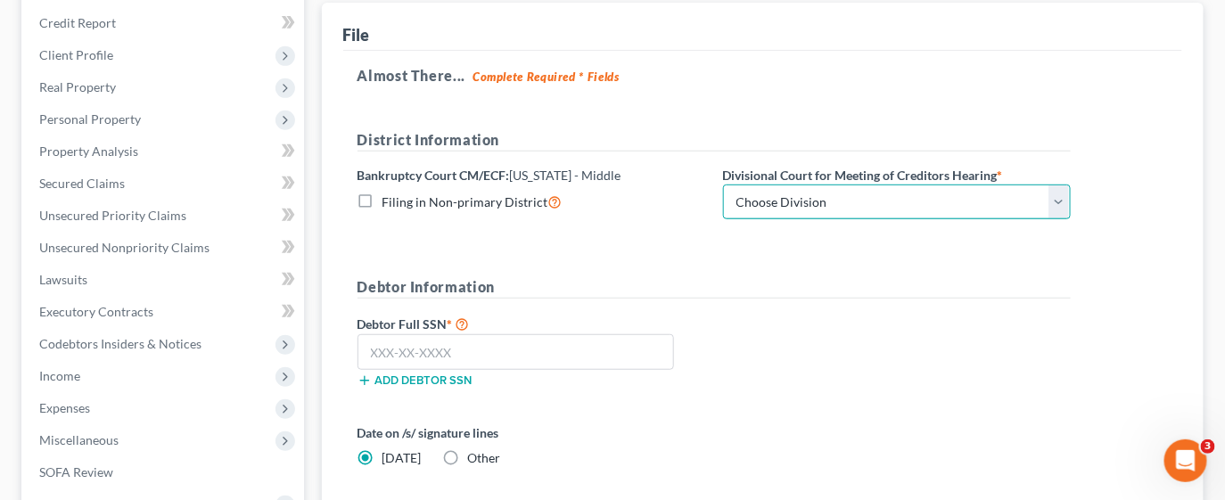
click at [840, 210] on select "Choose Division Fort Myers Jacksonville Orlando Tampa" at bounding box center [897, 203] width 348 height 36
select select "0"
click at [723, 185] on select "Choose Division Fort Myers Jacksonville Orlando Tampa" at bounding box center [897, 203] width 348 height 36
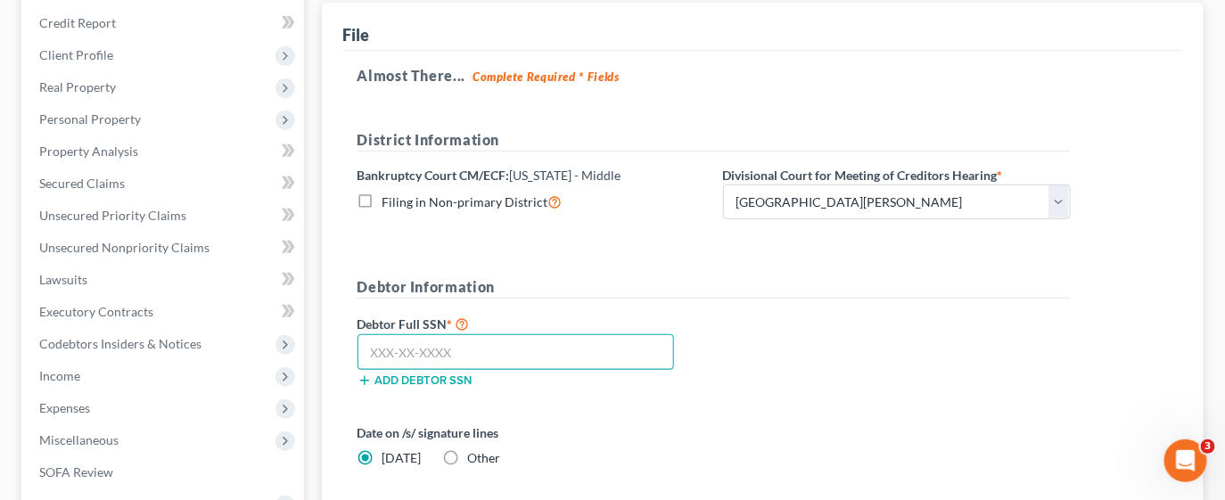
click at [486, 352] on input "text" at bounding box center [516, 352] width 317 height 36
type input "590-28-8194"
click at [468, 453] on label "Other" at bounding box center [484, 458] width 33 height 18
click at [475, 453] on input "Other" at bounding box center [481, 455] width 12 height 12
radio input "true"
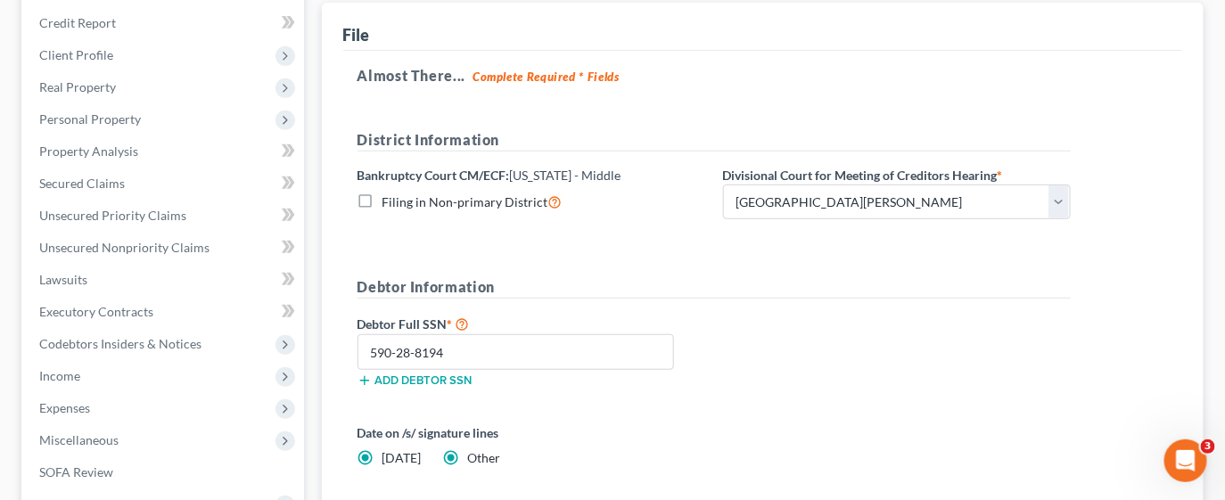
radio input "false"
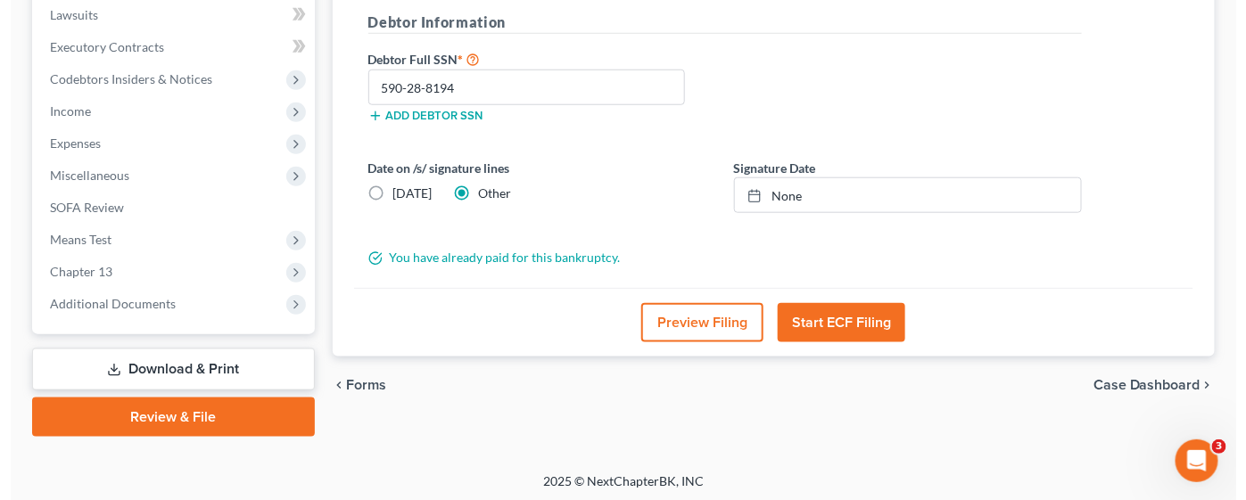
scroll to position [509, 0]
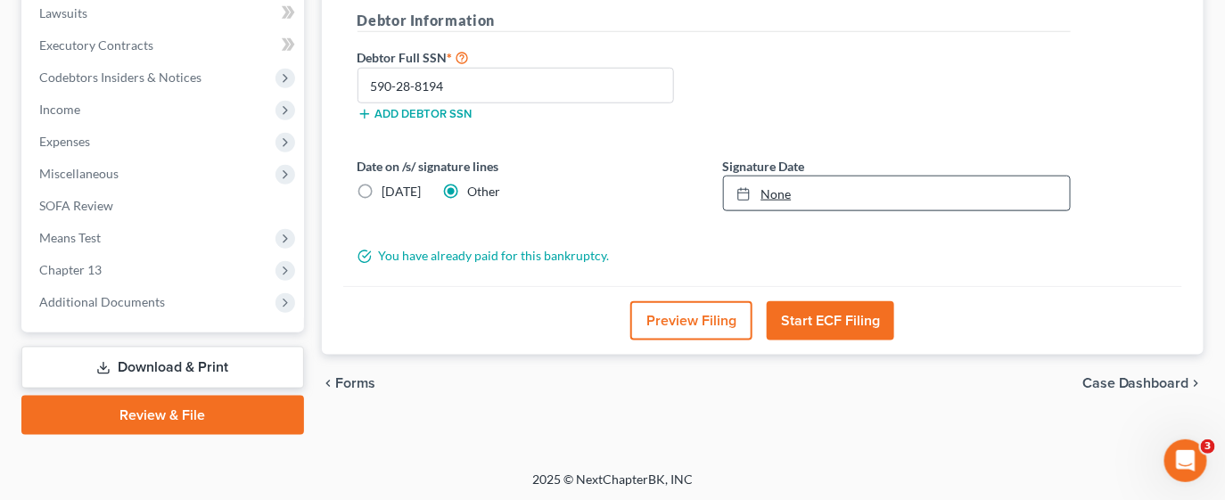
click at [798, 185] on link "None" at bounding box center [897, 194] width 346 height 34
click at [687, 319] on button "Preview Filing" at bounding box center [691, 320] width 122 height 39
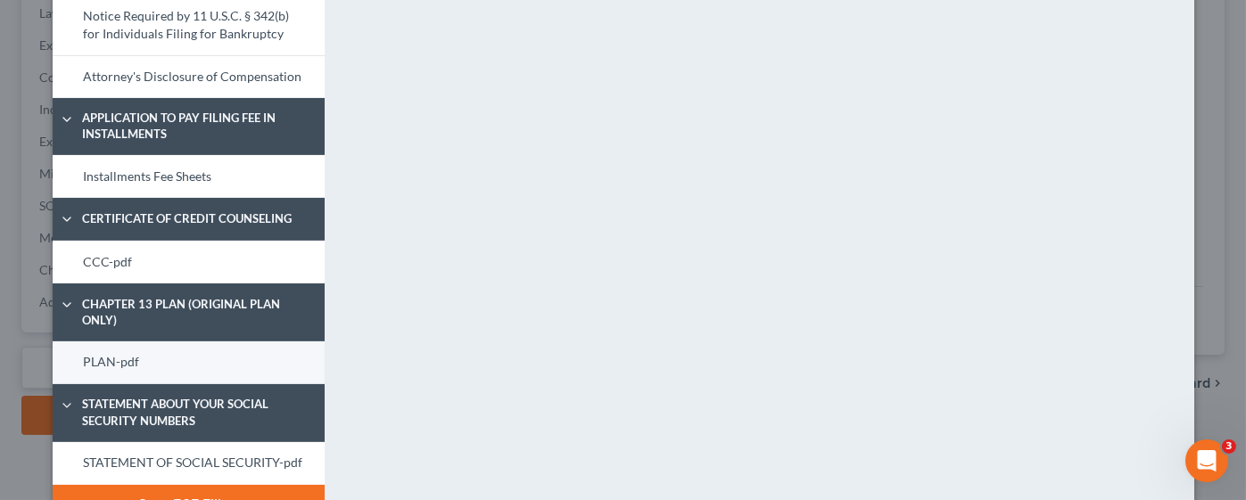
scroll to position [999, 0]
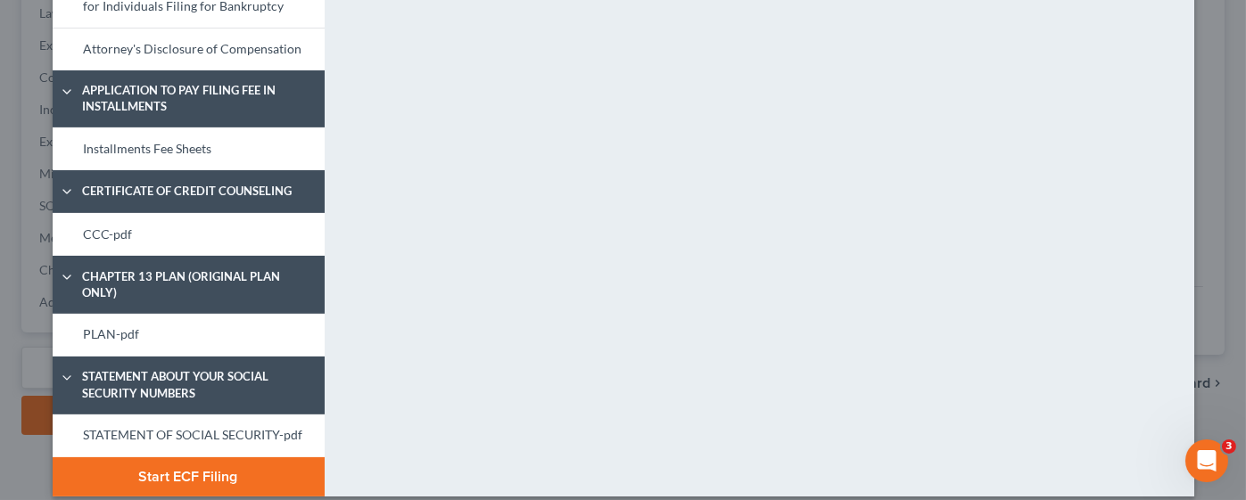
click at [204, 457] on button "Start ECF Filing" at bounding box center [189, 476] width 272 height 39
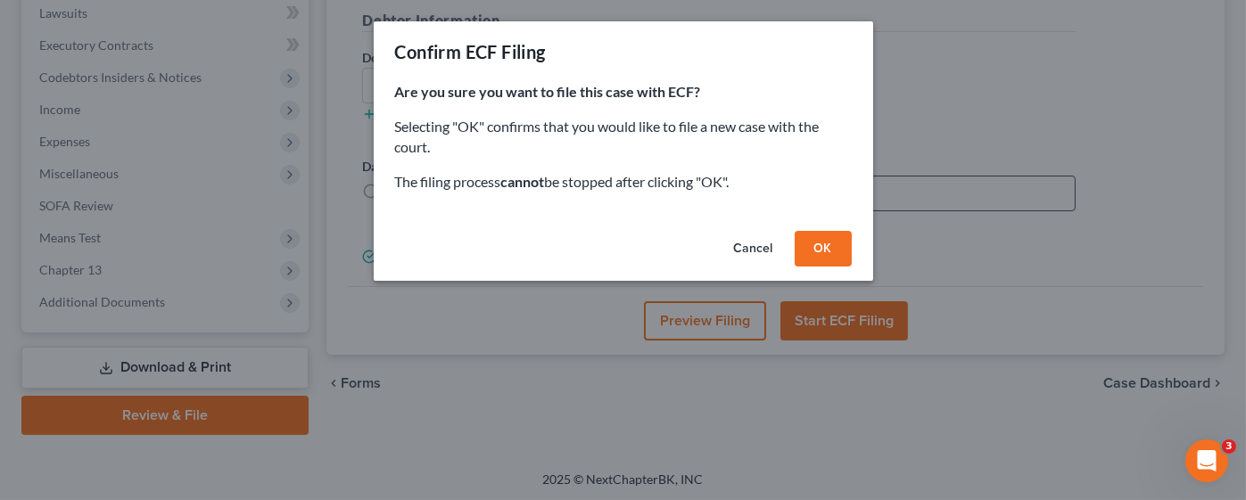
click at [813, 245] on button "OK" at bounding box center [822, 249] width 57 height 36
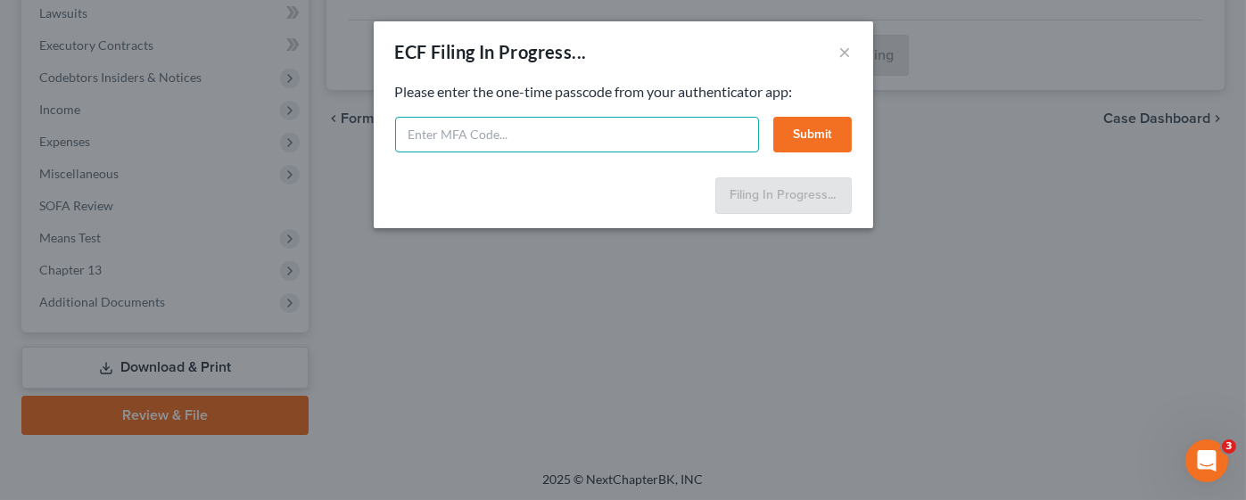
click at [487, 141] on input "text" at bounding box center [577, 135] width 364 height 36
type input "338843"
click at [803, 130] on button "Submit" at bounding box center [812, 135] width 78 height 36
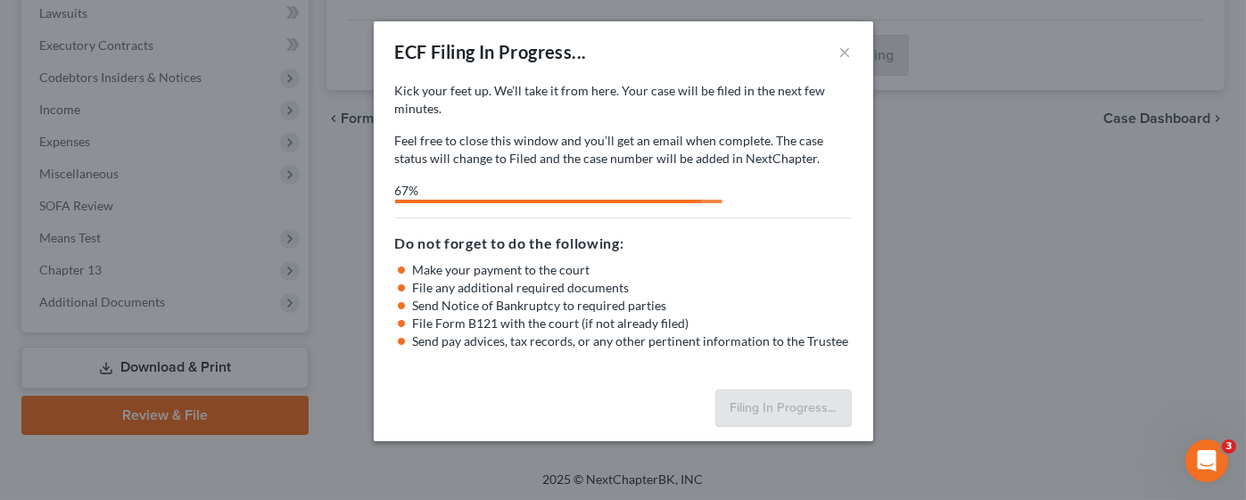
select select "0"
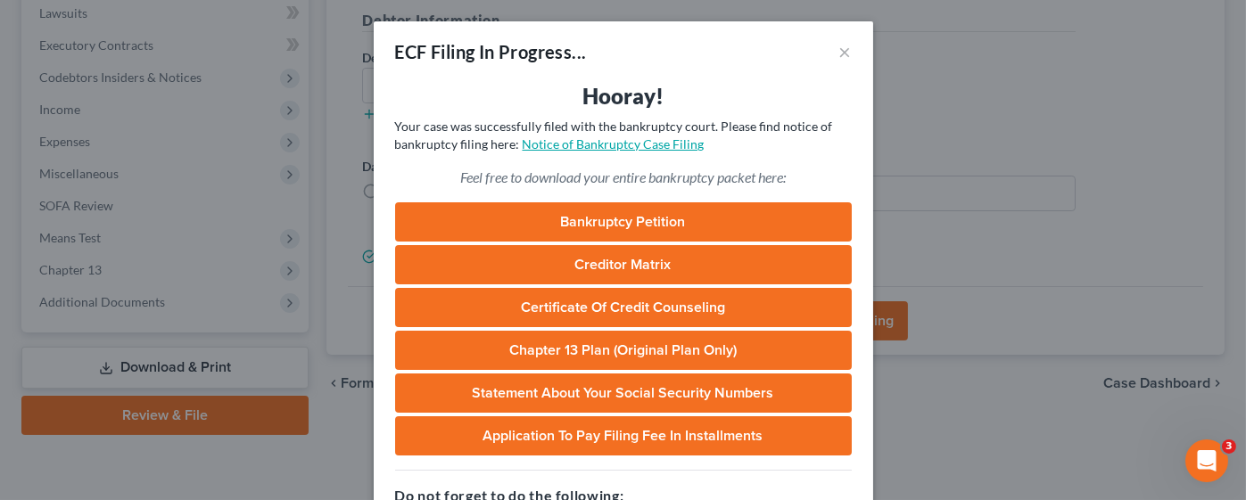
click at [648, 148] on link "Notice of Bankruptcy Case Filing" at bounding box center [613, 143] width 182 height 15
click at [843, 51] on div "ECF Filing In Progress... ×" at bounding box center [623, 51] width 499 height 61
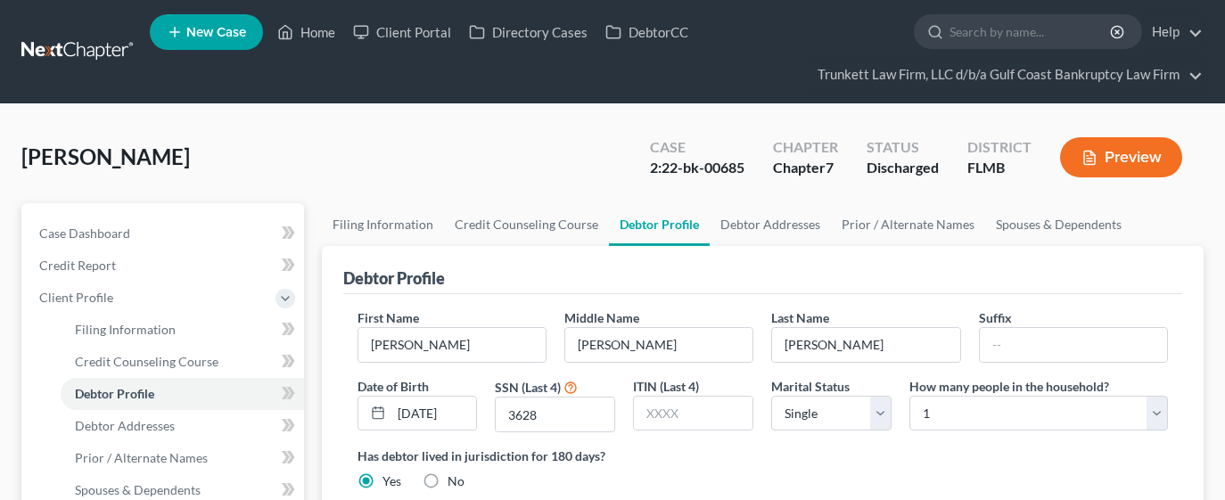
select select "0"
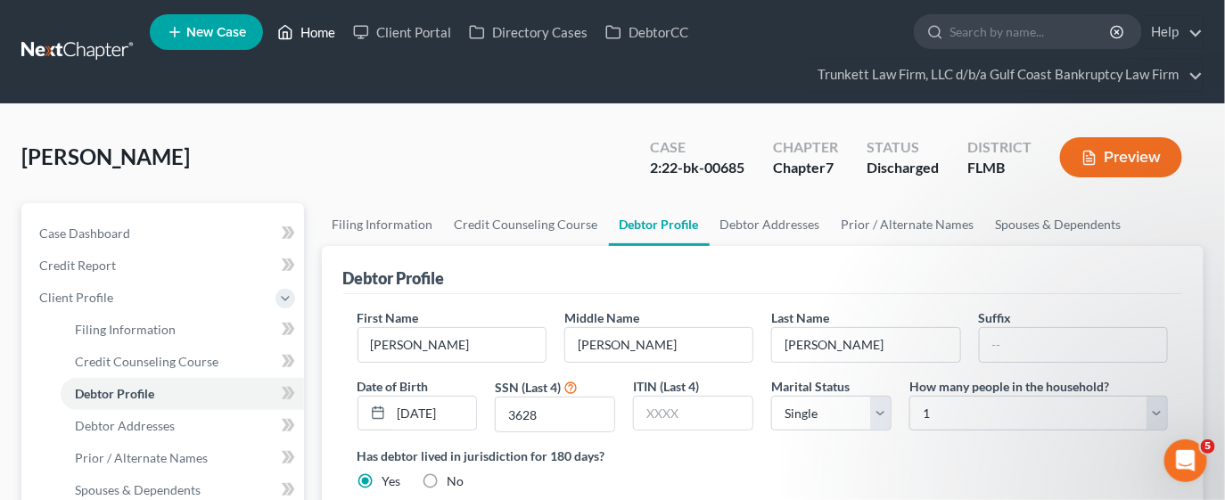
click at [311, 29] on link "Home" at bounding box center [306, 32] width 76 height 32
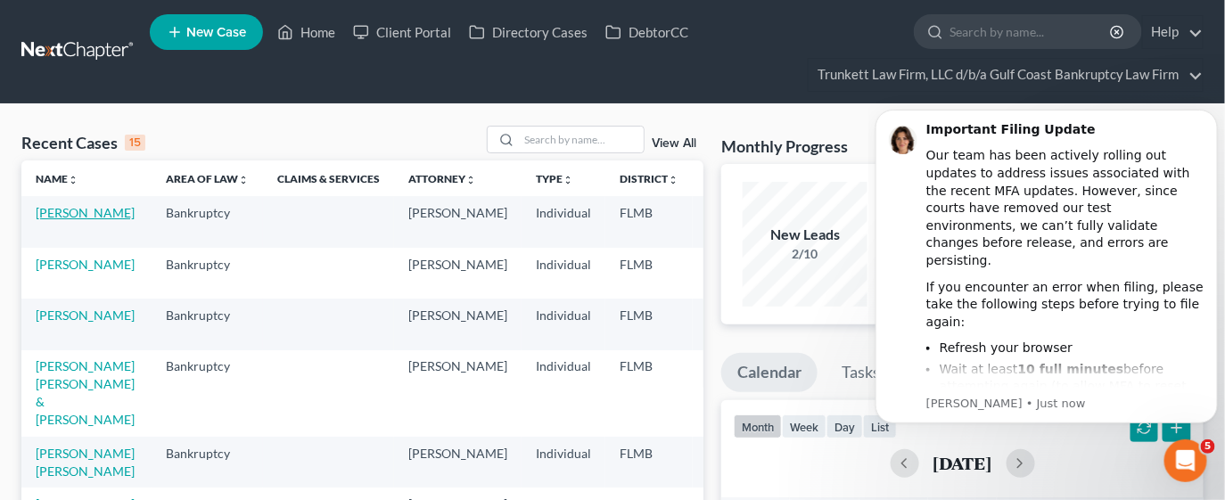
click at [65, 220] on link "[PERSON_NAME]" at bounding box center [85, 212] width 99 height 15
